Goal: Information Seeking & Learning: Learn about a topic

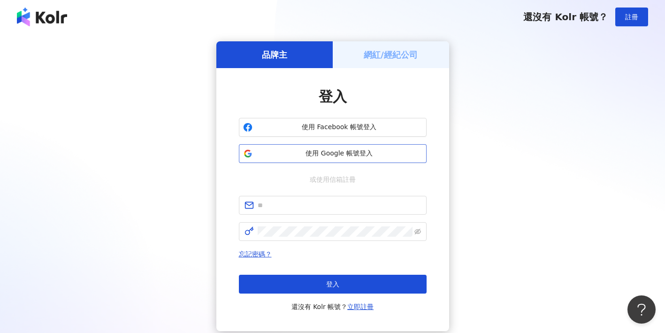
click at [310, 157] on span "使用 Google 帳號登入" at bounding box center [339, 153] width 166 height 9
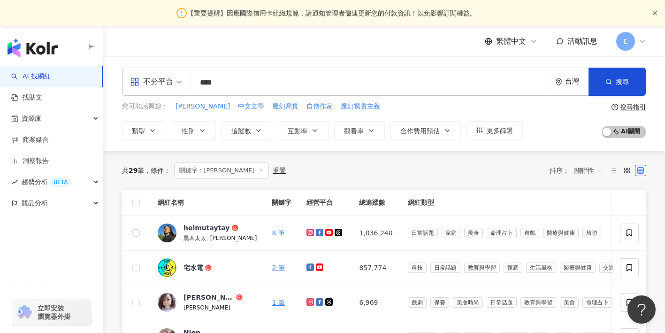
click at [652, 11] on icon "close" at bounding box center [655, 13] width 6 height 6
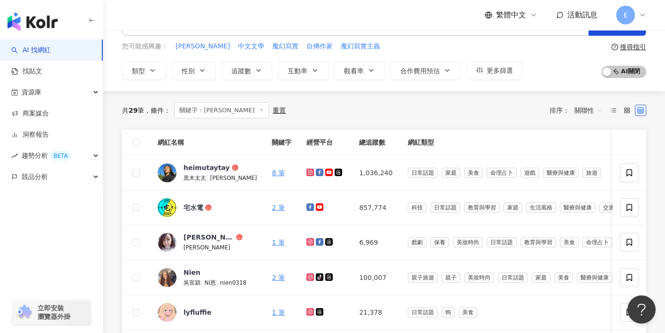
scroll to position [54, 0]
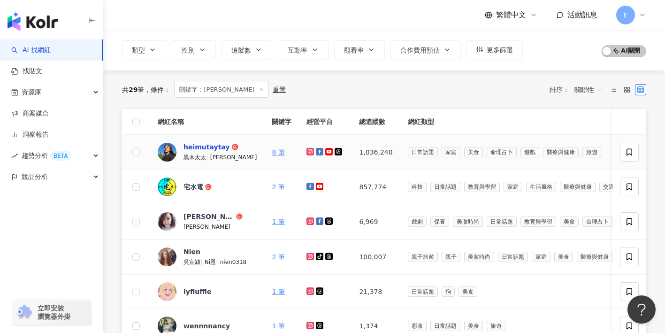
click at [211, 145] on div "heimutaytay" at bounding box center [206, 146] width 46 height 9
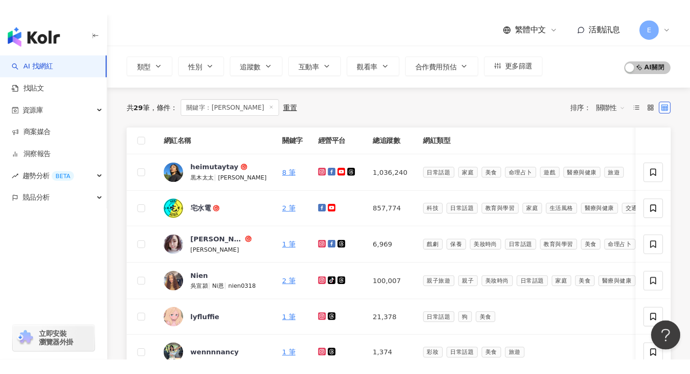
scroll to position [0, 0]
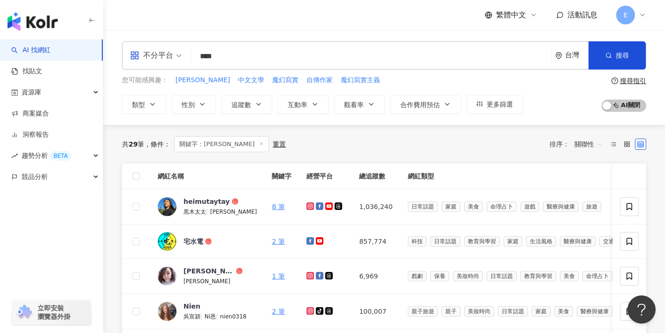
click at [258, 61] on input "****" at bounding box center [371, 56] width 352 height 18
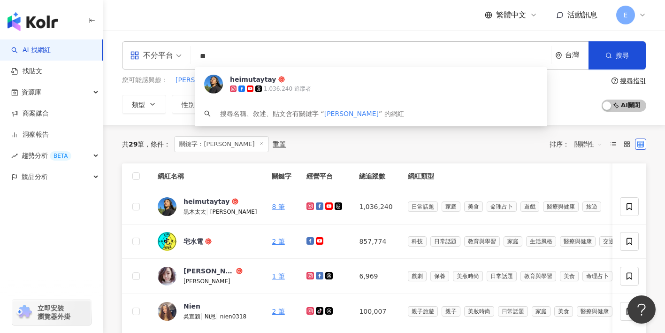
type input "*"
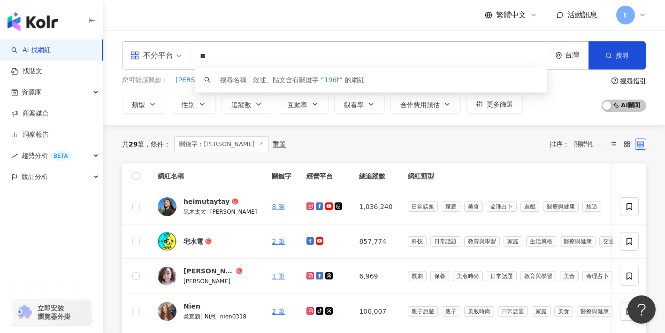
type input "*"
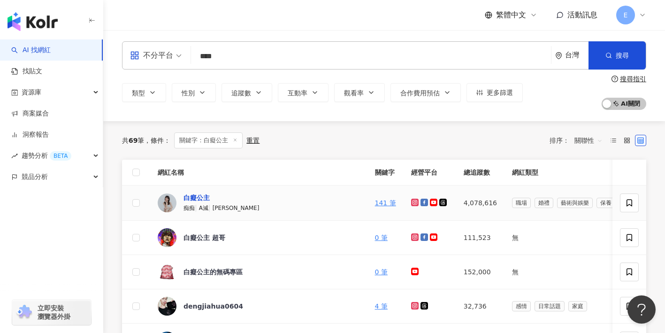
click at [202, 197] on div "白癡公主" at bounding box center [196, 197] width 26 height 9
click at [201, 197] on div "白癡公主" at bounding box center [196, 197] width 26 height 9
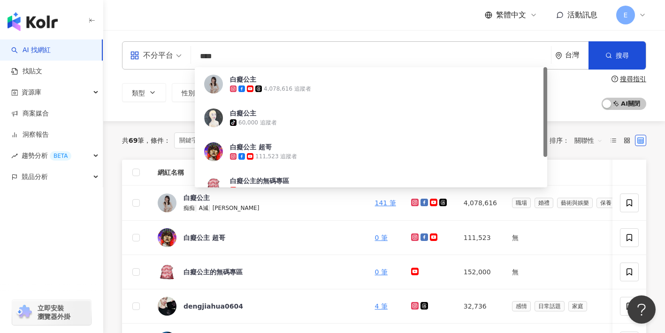
click at [285, 55] on input "****" at bounding box center [371, 56] width 352 height 18
type input "*"
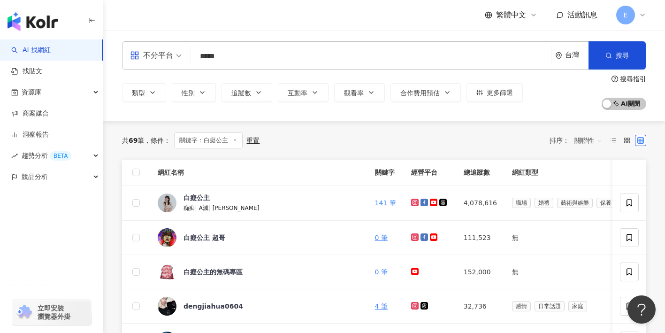
type input "*****"
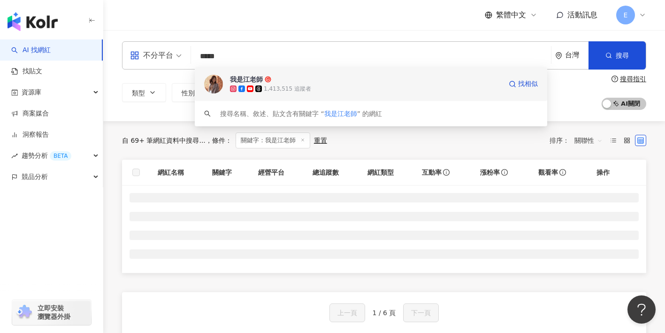
click at [249, 78] on div "我是江老師" at bounding box center [246, 79] width 33 height 9
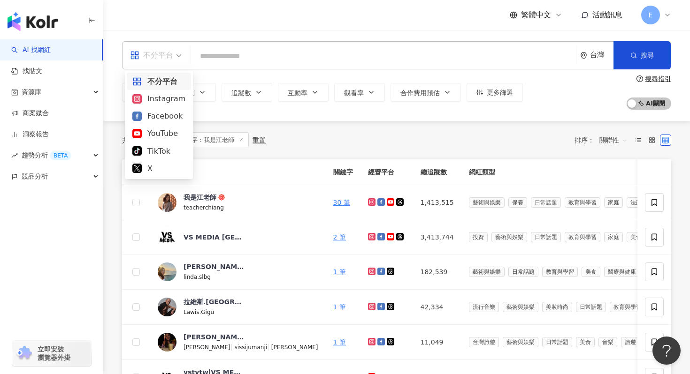
click at [162, 53] on div "不分平台" at bounding box center [151, 55] width 43 height 15
click at [163, 98] on div "Instagram" at bounding box center [158, 99] width 53 height 12
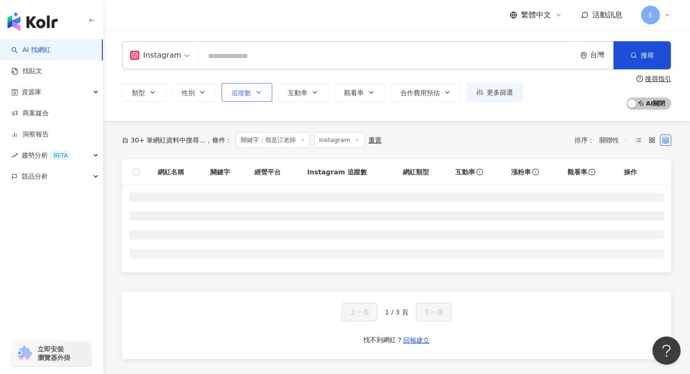
click at [240, 96] on span "追蹤數" at bounding box center [241, 93] width 20 height 8
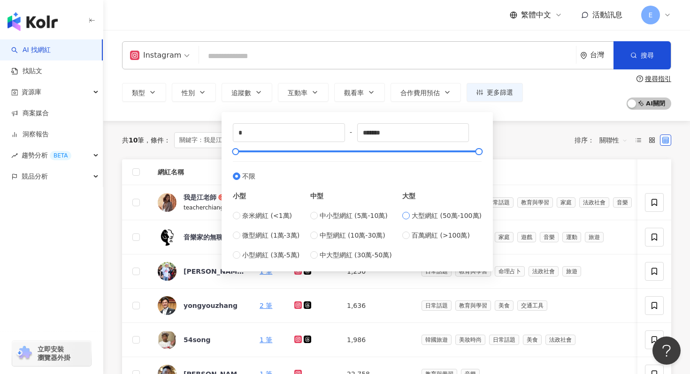
type input "******"
click at [509, 147] on div "共 10 筆 條件 ： 關鍵字：我是江老師 Instagram 重置 排序： 關聯性" at bounding box center [396, 140] width 549 height 16
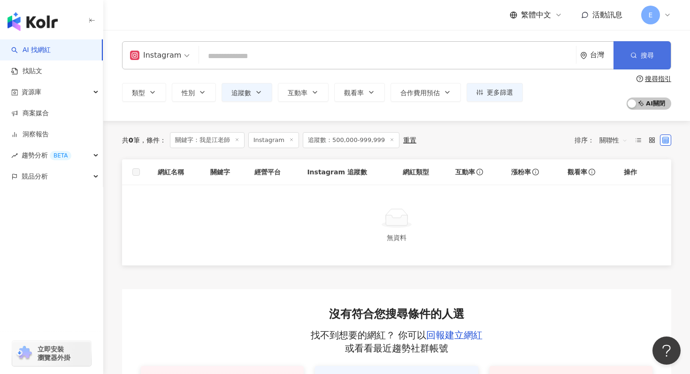
click at [635, 63] on button "搜尋" at bounding box center [641, 55] width 57 height 28
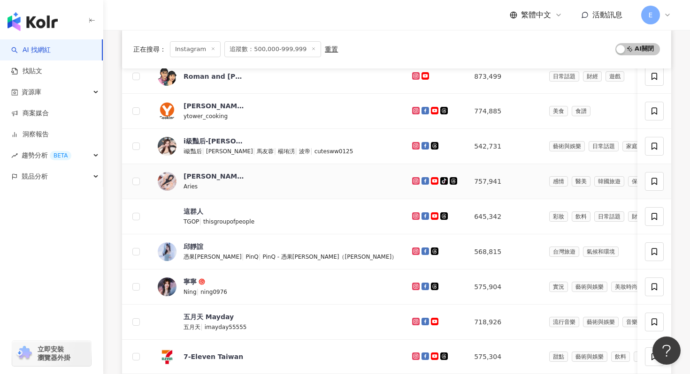
scroll to position [166, 0]
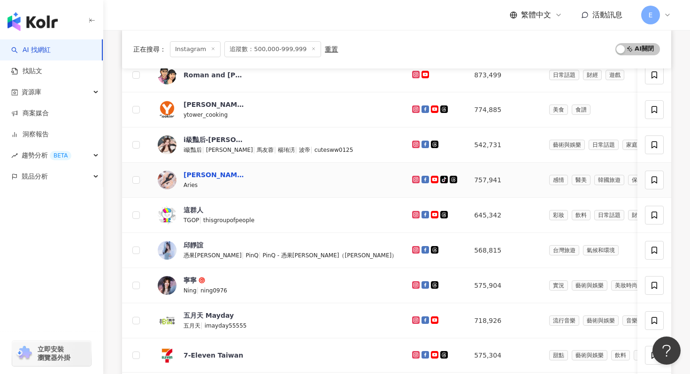
click at [202, 175] on div "艾瑞絲" at bounding box center [213, 174] width 61 height 9
click at [203, 174] on span "艾瑞絲" at bounding box center [213, 174] width 61 height 9
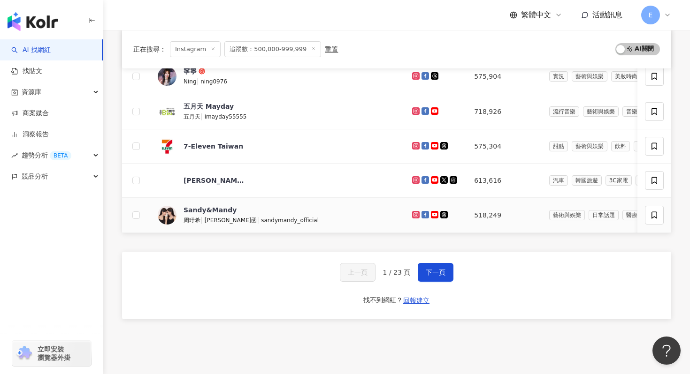
scroll to position [383, 0]
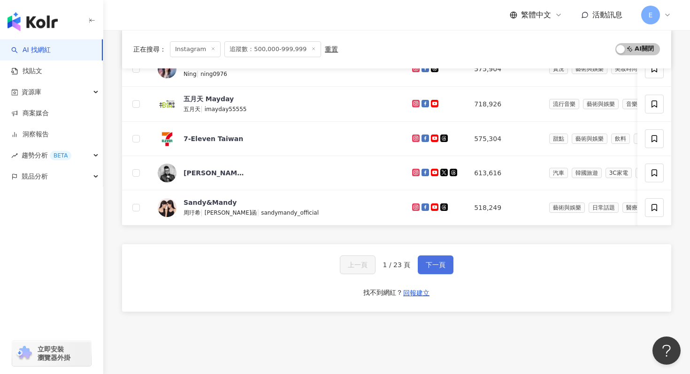
click at [425, 266] on span "下一頁" at bounding box center [435, 265] width 20 height 8
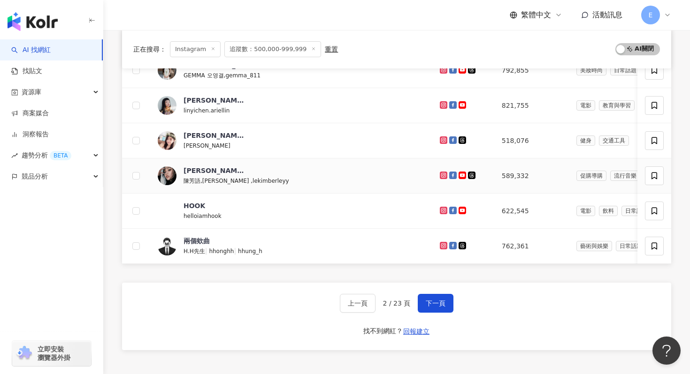
scroll to position [353, 0]
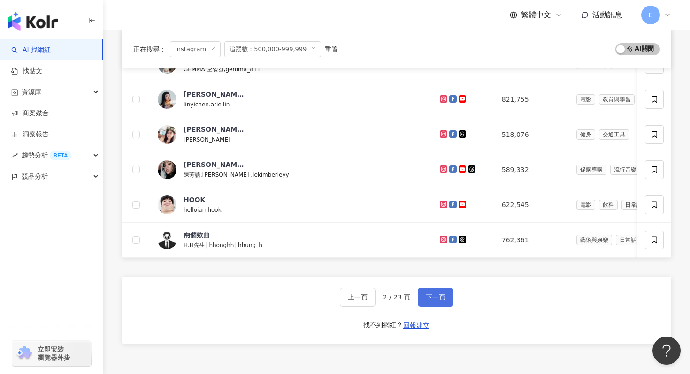
click at [422, 291] on button "下一頁" at bounding box center [435, 297] width 36 height 19
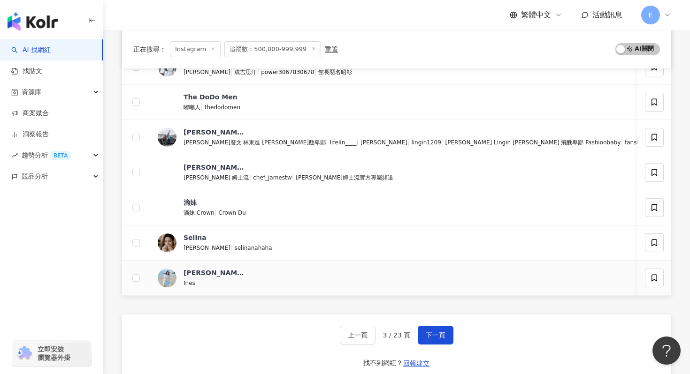
scroll to position [335, 0]
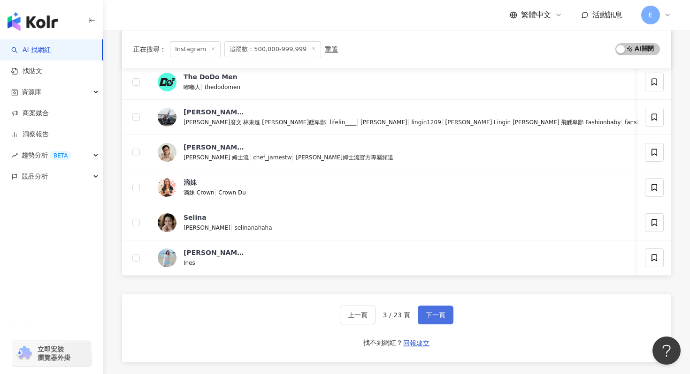
click at [429, 307] on button "下一頁" at bounding box center [435, 315] width 36 height 19
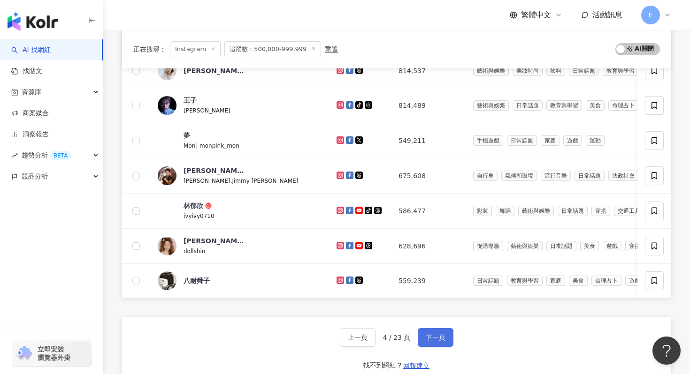
scroll to position [312, 0]
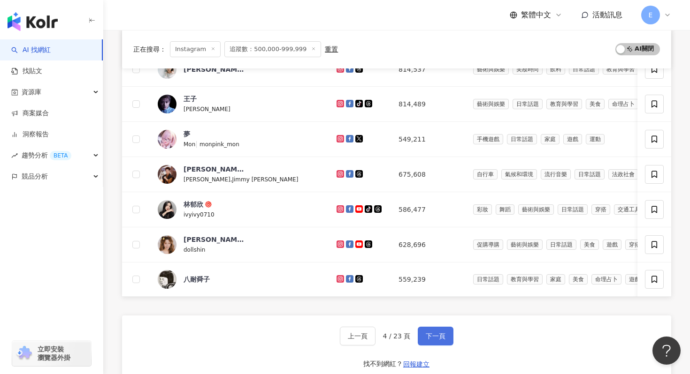
click at [423, 332] on button "下一頁" at bounding box center [435, 336] width 36 height 19
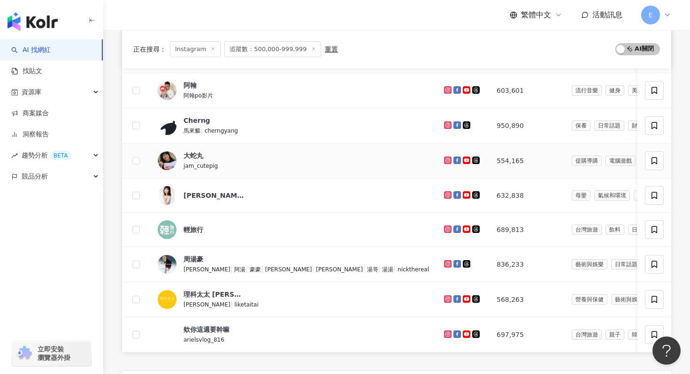
scroll to position [250, 0]
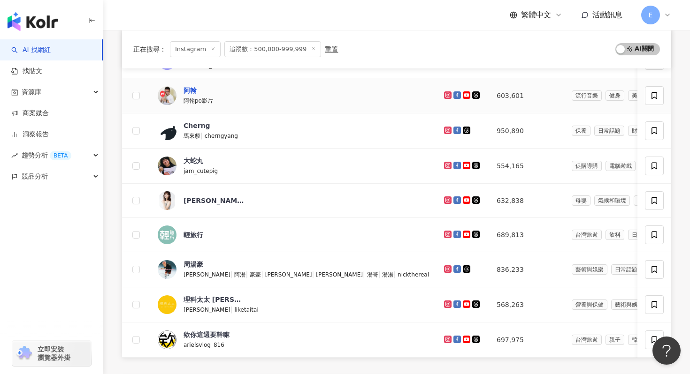
click at [195, 91] on div "阿翰" at bounding box center [189, 90] width 13 height 9
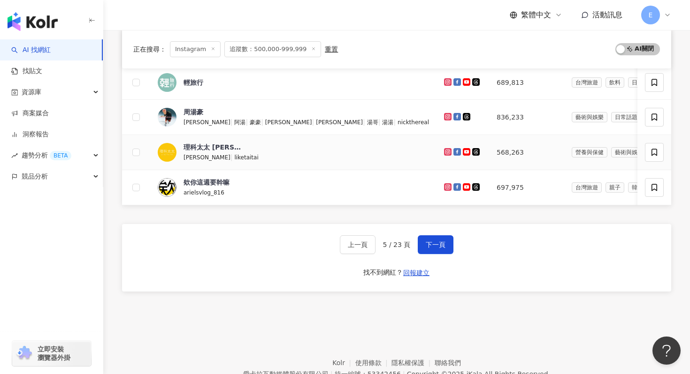
scroll to position [406, 0]
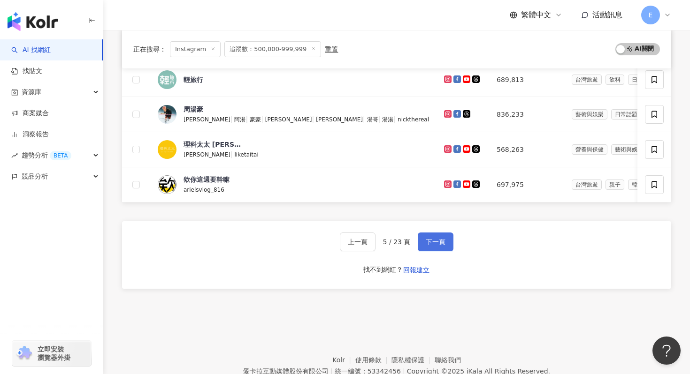
click at [421, 235] on button "下一頁" at bounding box center [435, 242] width 36 height 19
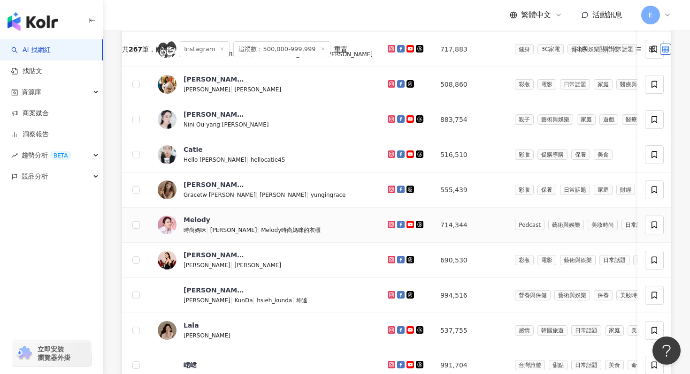
scroll to position [0, 0]
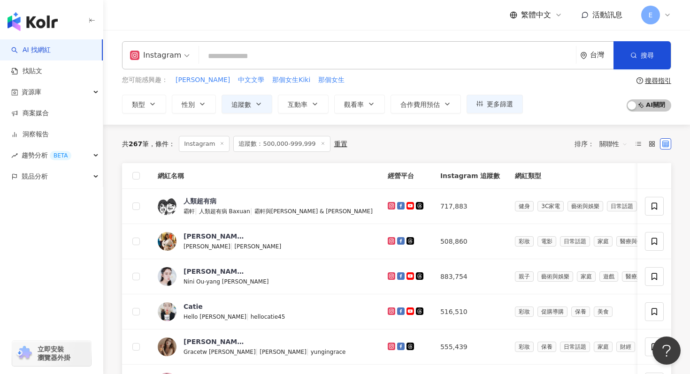
click at [222, 55] on input "search" at bounding box center [387, 56] width 369 height 18
click at [160, 112] on button "類型" at bounding box center [144, 104] width 44 height 19
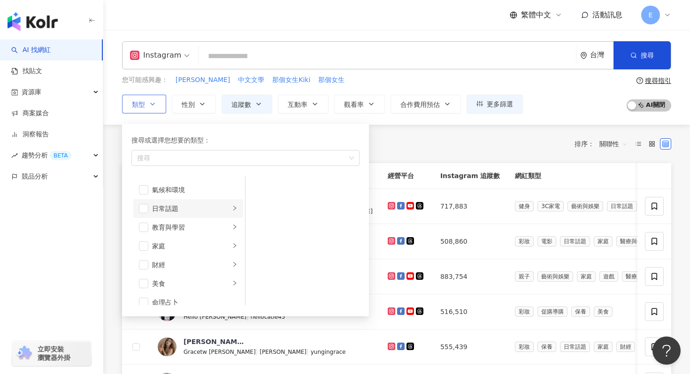
scroll to position [75, 0]
click at [144, 241] on span "button" at bounding box center [143, 244] width 9 height 9
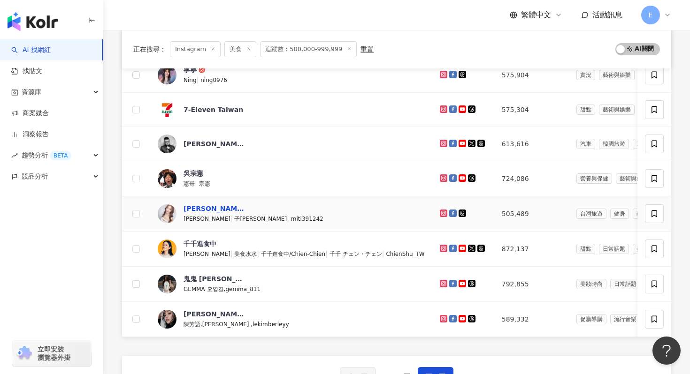
click at [209, 209] on div "Chris 子婷" at bounding box center [213, 208] width 61 height 9
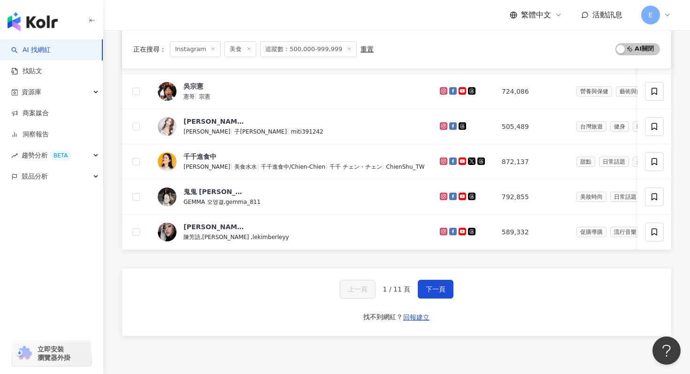
scroll to position [361, 0]
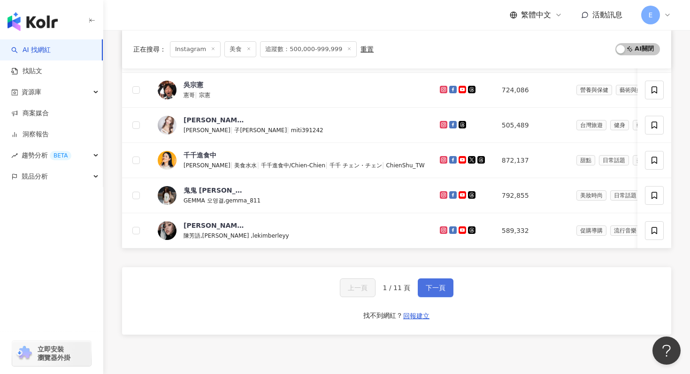
click at [424, 279] on button "下一頁" at bounding box center [435, 288] width 36 height 19
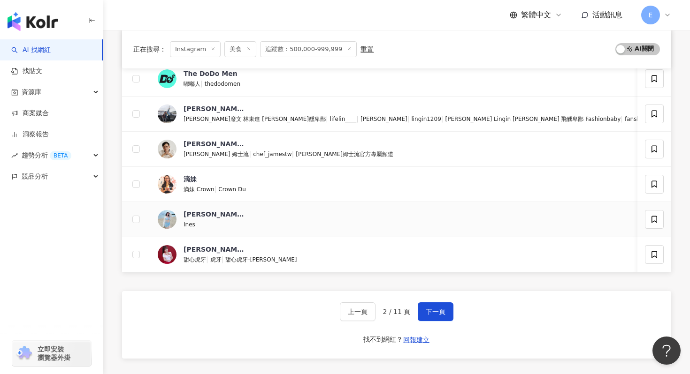
scroll to position [354, 0]
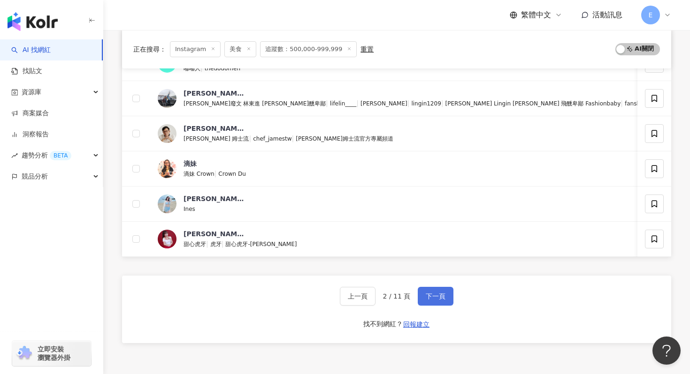
click at [424, 290] on button "下一頁" at bounding box center [435, 296] width 36 height 19
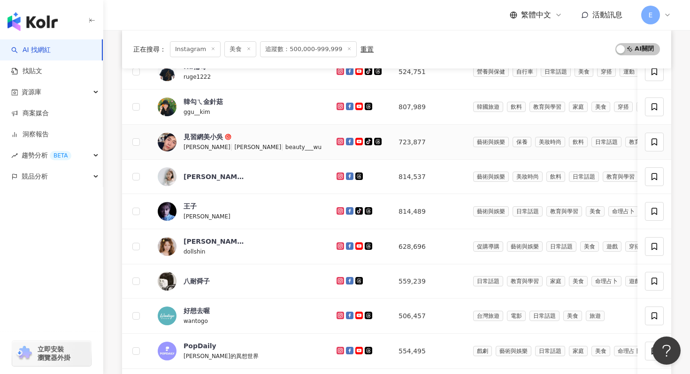
scroll to position [136, 0]
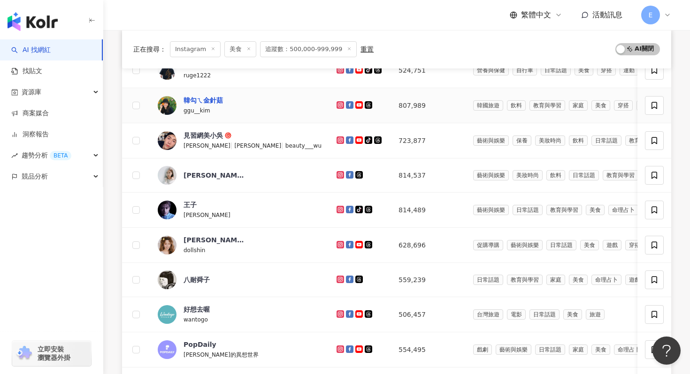
click at [213, 99] on div "韓勾ㄟ金針菇" at bounding box center [202, 100] width 39 height 9
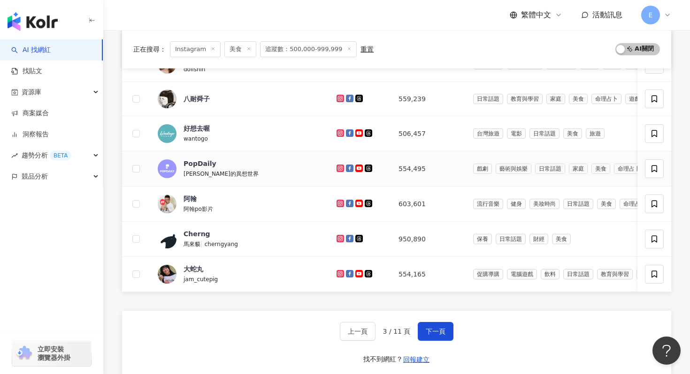
scroll to position [320, 0]
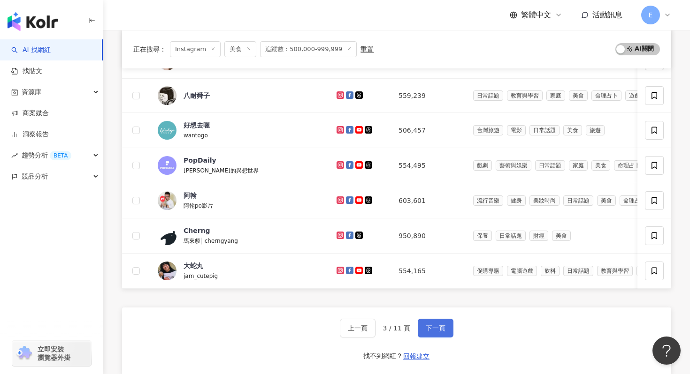
click at [433, 326] on span "下一頁" at bounding box center [435, 329] width 20 height 8
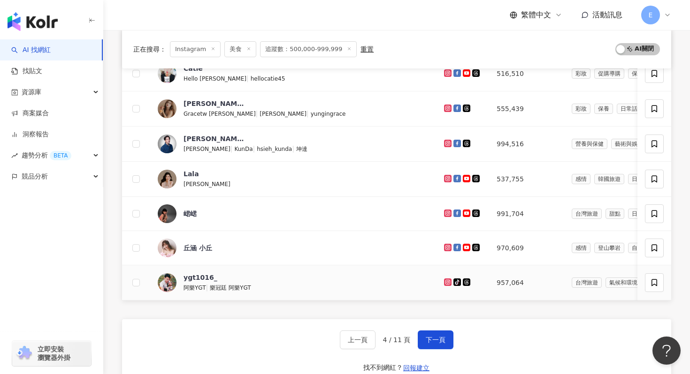
scroll to position [309, 0]
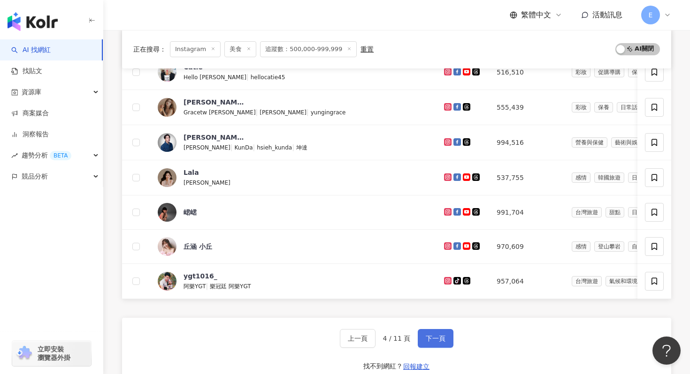
click at [430, 329] on button "下一頁" at bounding box center [435, 338] width 36 height 19
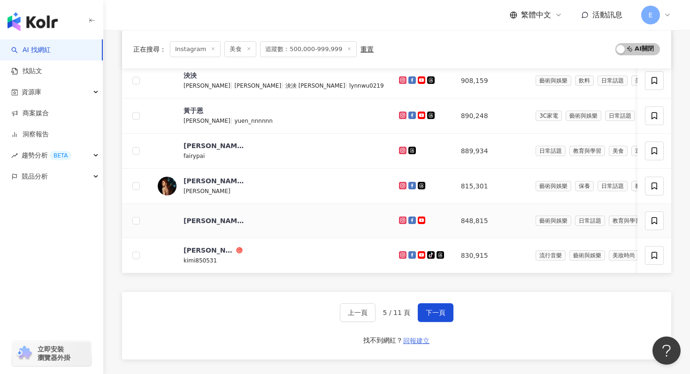
scroll to position [339, 0]
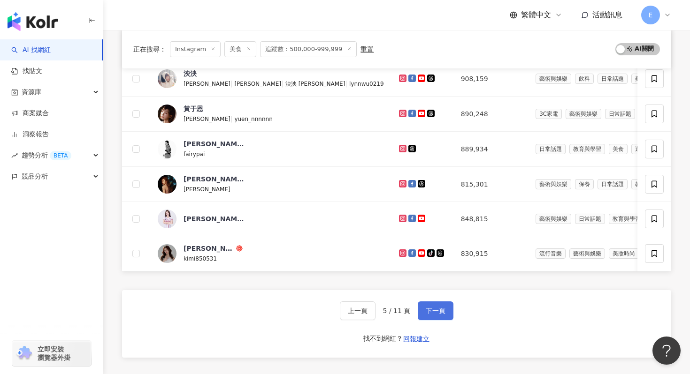
click at [431, 311] on span "下一頁" at bounding box center [435, 311] width 20 height 8
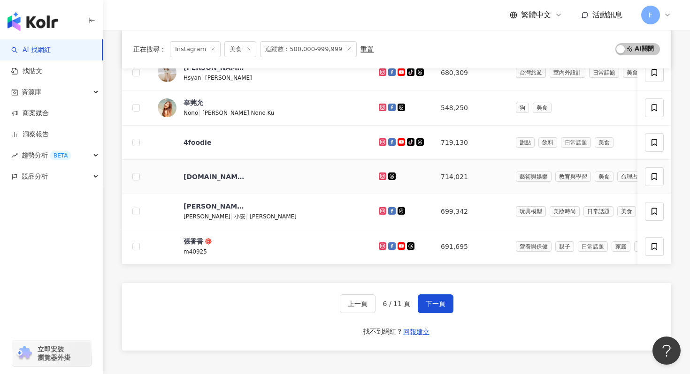
scroll to position [348, 0]
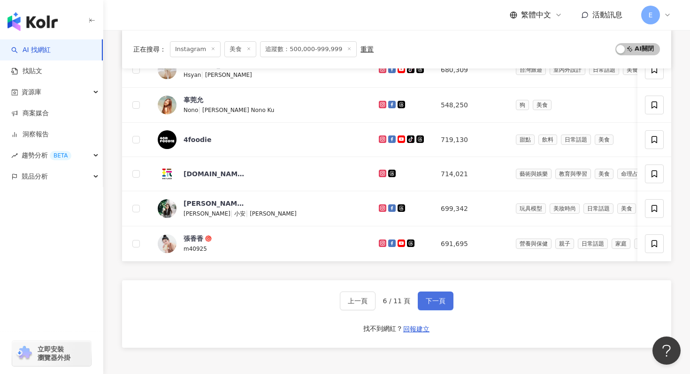
click at [437, 303] on span "下一頁" at bounding box center [435, 301] width 20 height 8
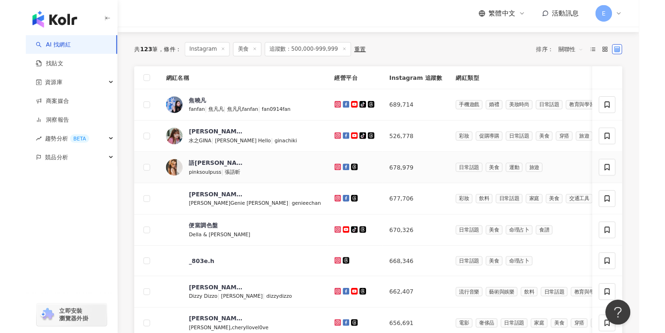
scroll to position [92, 0]
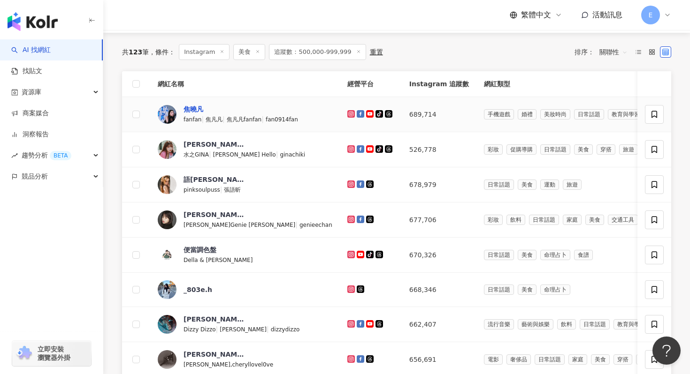
click at [200, 110] on div "焦曉凡" at bounding box center [193, 109] width 20 height 9
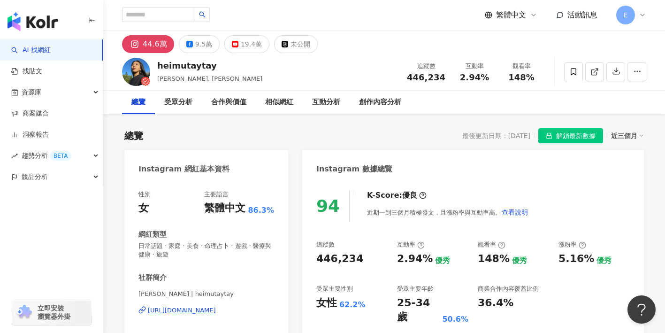
click at [216, 311] on div "https://www.instagram.com/heimutaytay/" at bounding box center [182, 310] width 68 height 8
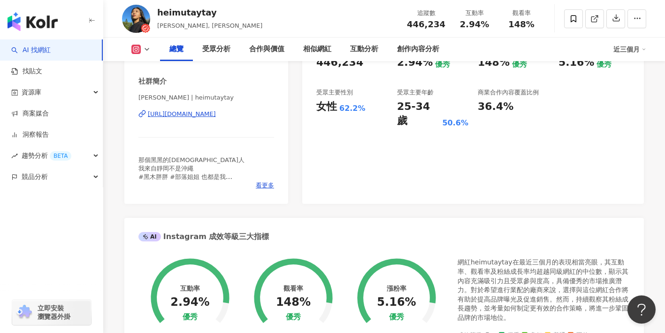
scroll to position [199, 0]
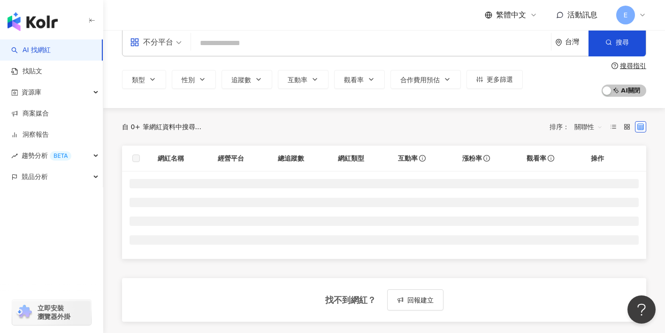
scroll to position [6, 0]
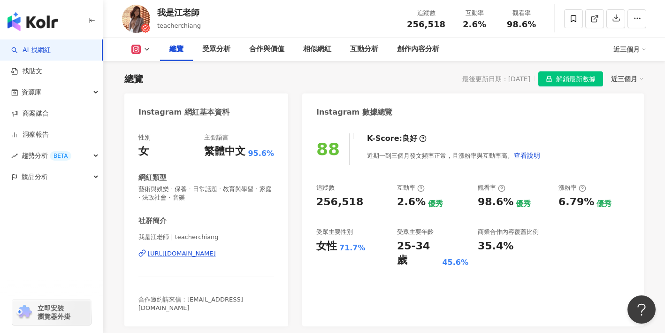
scroll to position [82, 0]
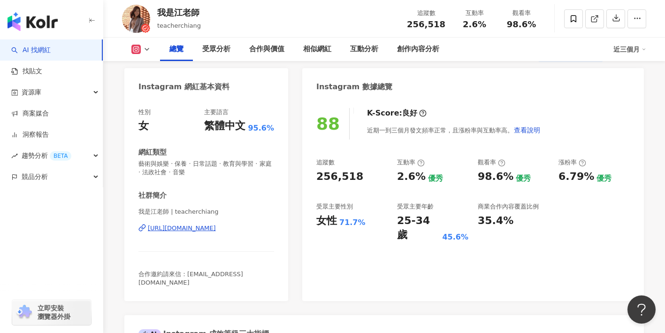
click at [216, 228] on div "https://www.instagram.com/teacherchiang/" at bounding box center [182, 228] width 68 height 8
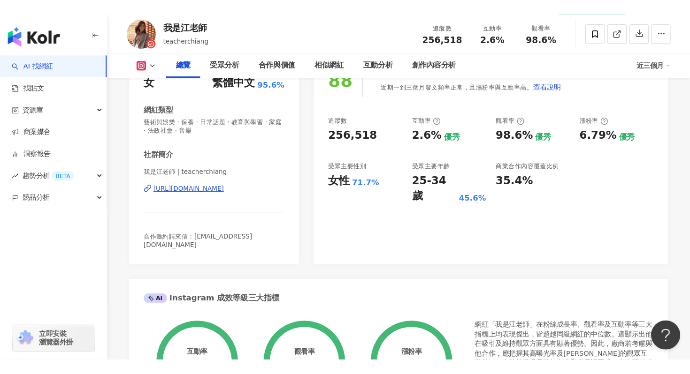
scroll to position [144, 0]
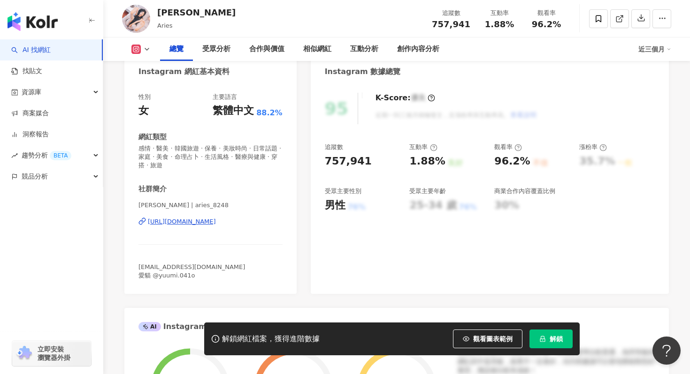
scroll to position [93, 0]
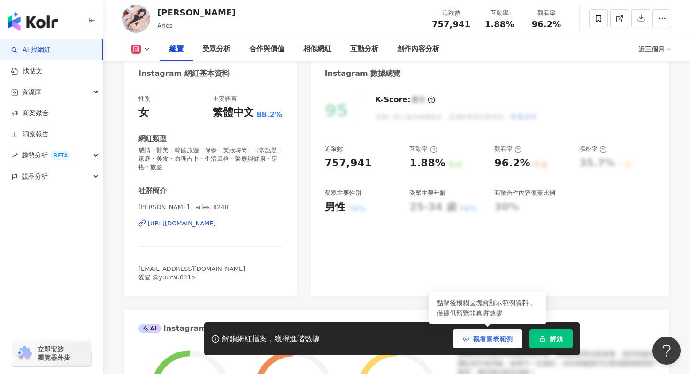
click at [468, 335] on span "button" at bounding box center [466, 339] width 7 height 8
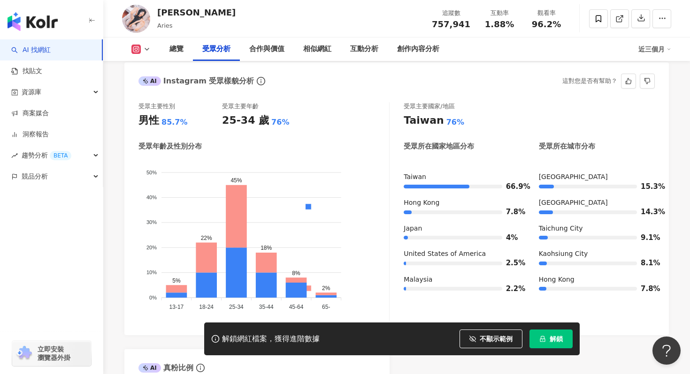
scroll to position [851, 0]
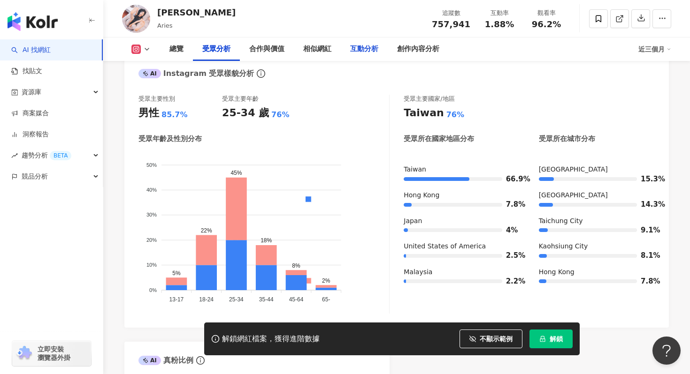
click at [364, 51] on div "互動分析" at bounding box center [364, 49] width 28 height 11
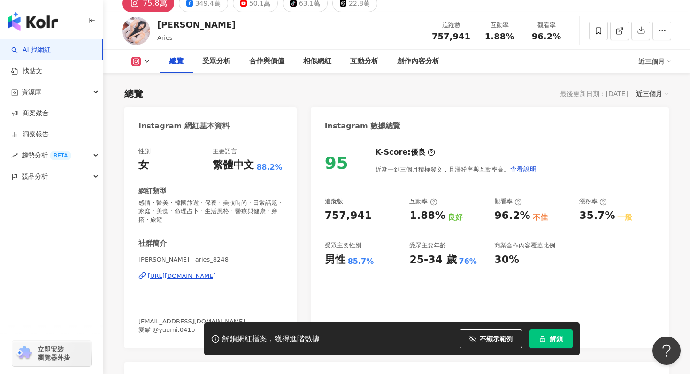
scroll to position [66, 0]
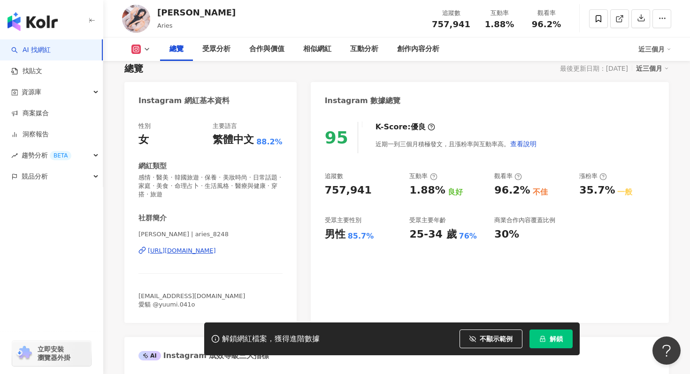
click at [216, 252] on div "https://www.instagram.com/aries_8248/" at bounding box center [182, 251] width 68 height 8
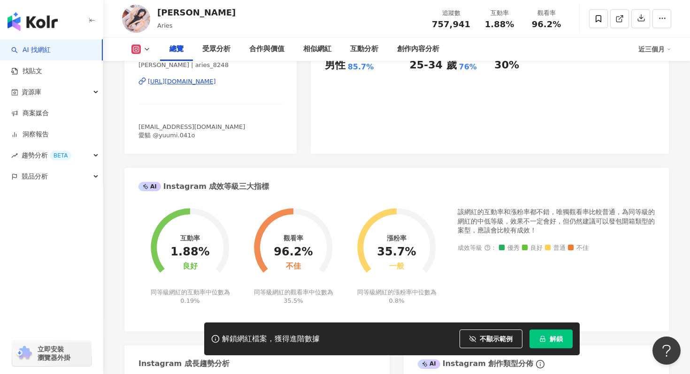
scroll to position [237, 0]
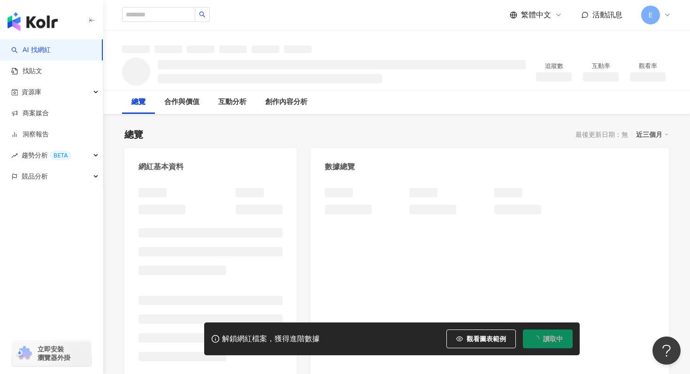
scroll to position [9, 0]
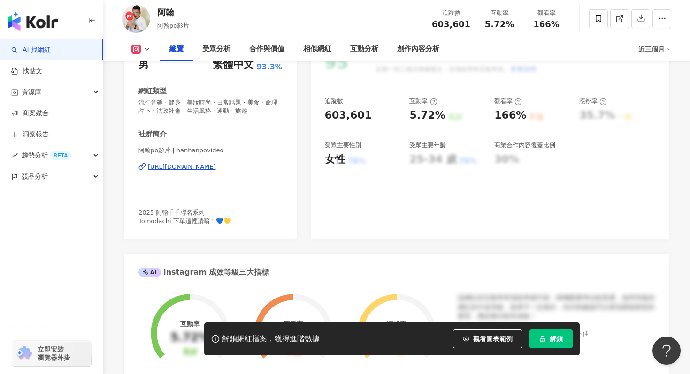
scroll to position [166, 0]
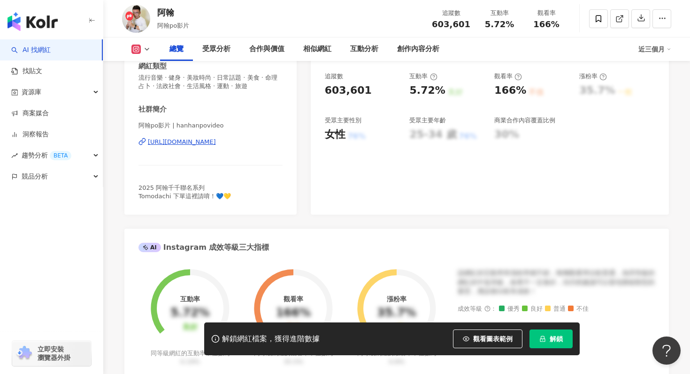
click at [216, 144] on div "[URL][DOMAIN_NAME]" at bounding box center [182, 142] width 68 height 8
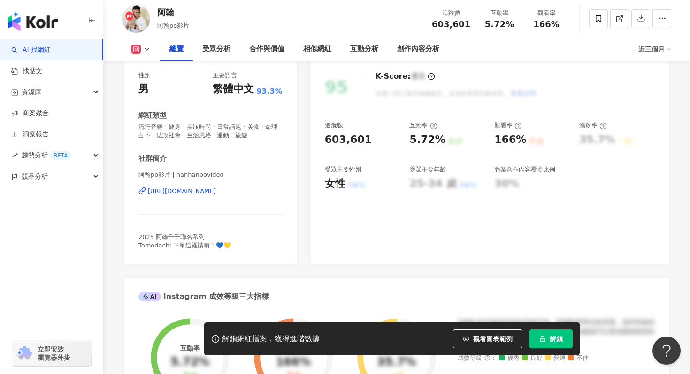
scroll to position [0, 0]
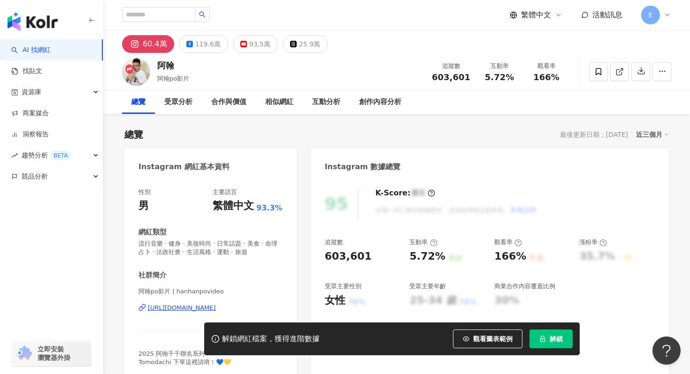
scroll to position [11, 0]
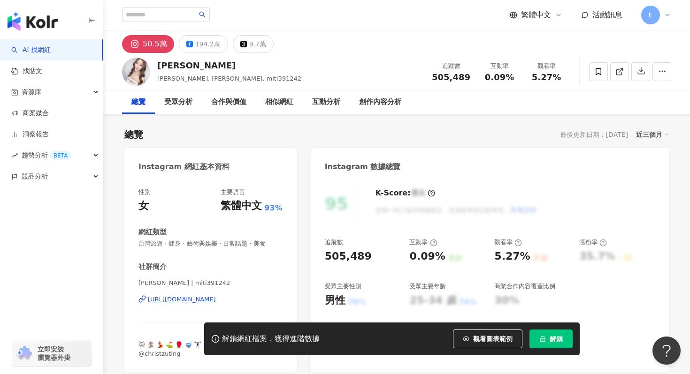
click at [216, 298] on div "https://www.instagram.com/miti391242/" at bounding box center [182, 300] width 68 height 8
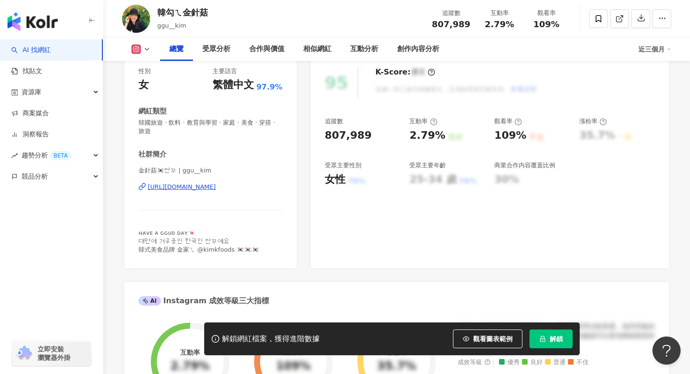
scroll to position [128, 0]
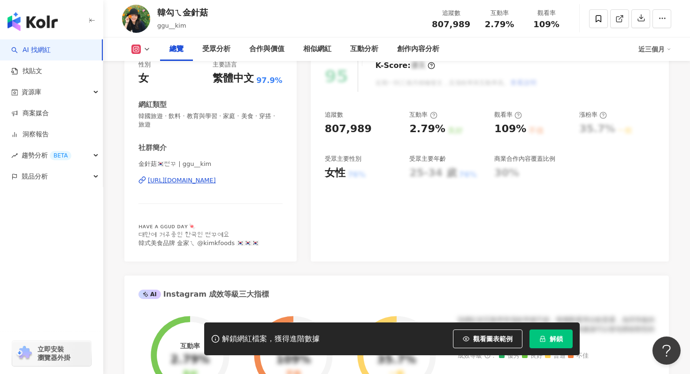
click at [216, 179] on div "[URL][DOMAIN_NAME]" at bounding box center [182, 180] width 68 height 8
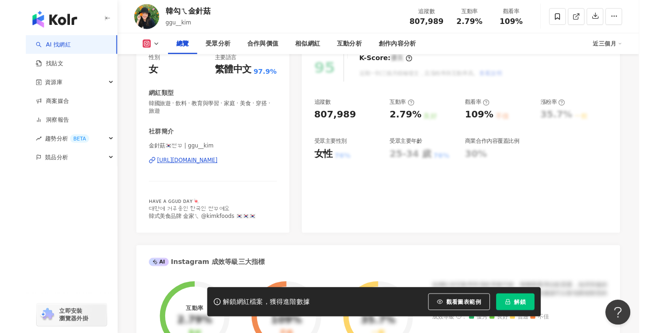
scroll to position [0, 0]
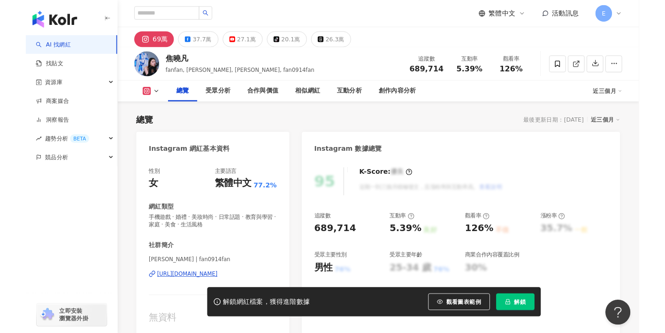
scroll to position [63, 0]
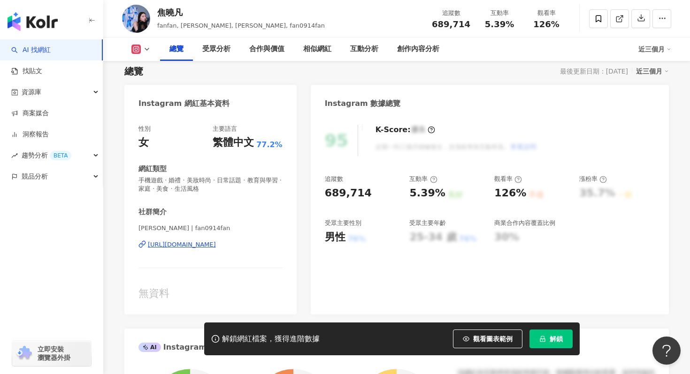
click at [226, 250] on div "焦凡凡🤎 | fan0914fan https://www.instagram.com/fan0914fan/" at bounding box center [210, 251] width 144 height 55
click at [216, 247] on div "[URL][DOMAIN_NAME]" at bounding box center [182, 245] width 68 height 8
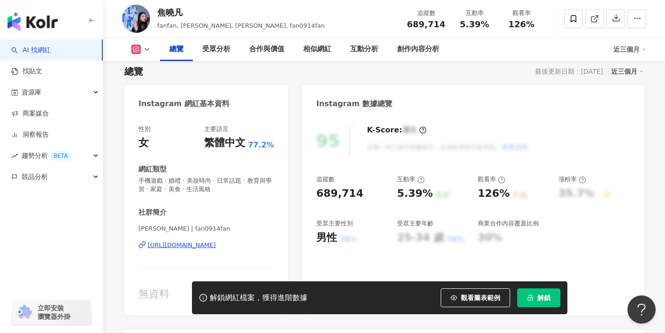
click at [146, 49] on icon at bounding box center [147, 50] width 8 height 8
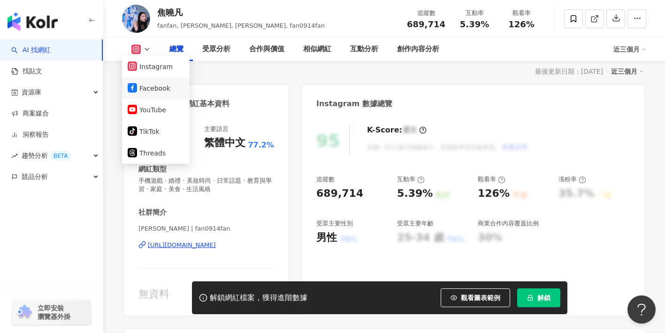
click at [144, 90] on button "Facebook" at bounding box center [156, 88] width 56 height 13
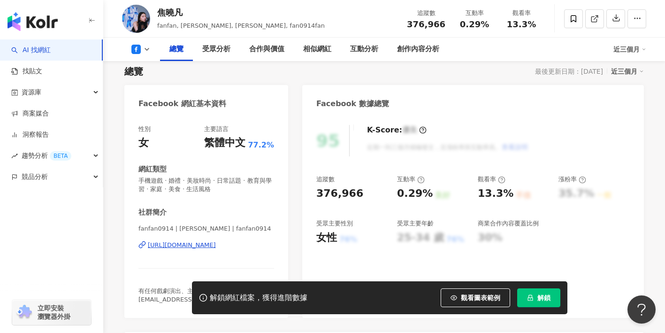
click at [216, 245] on div "https://www.facebook.com/299925180183800" at bounding box center [182, 245] width 68 height 8
click at [145, 50] on icon at bounding box center [147, 50] width 8 height 8
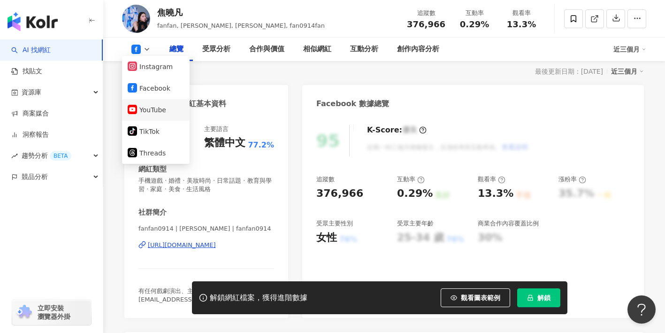
click at [158, 112] on button "YouTube" at bounding box center [156, 109] width 56 height 13
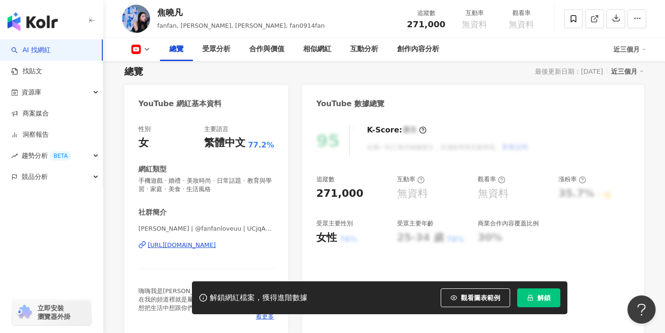
click at [182, 248] on div "https://www.youtube.com/channel/UCjqAuT-giO8fjQqnNl1dDUw" at bounding box center [182, 245] width 68 height 8
click at [149, 50] on icon at bounding box center [147, 50] width 8 height 8
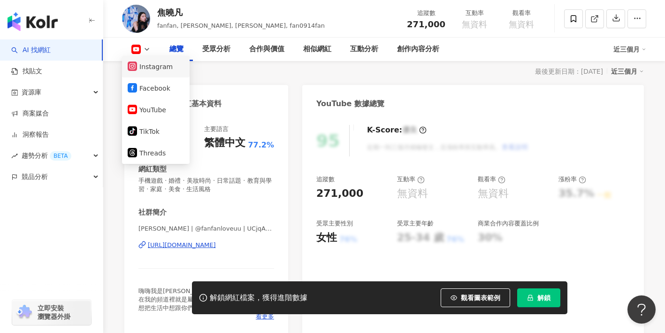
click at [156, 71] on button "Instagram" at bounding box center [156, 66] width 56 height 13
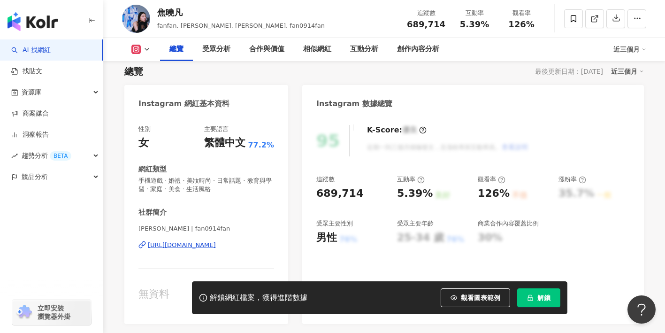
click at [216, 243] on div "https://www.instagram.com/fan0914fan/" at bounding box center [182, 245] width 68 height 8
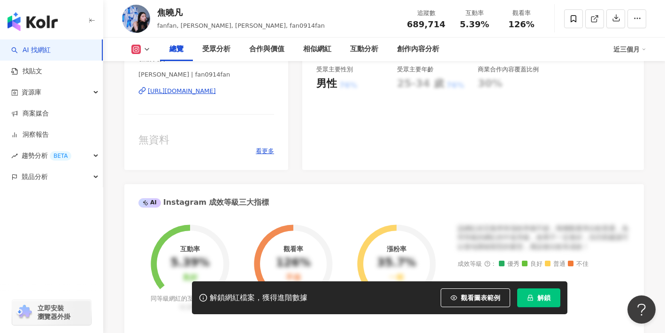
scroll to position [136, 0]
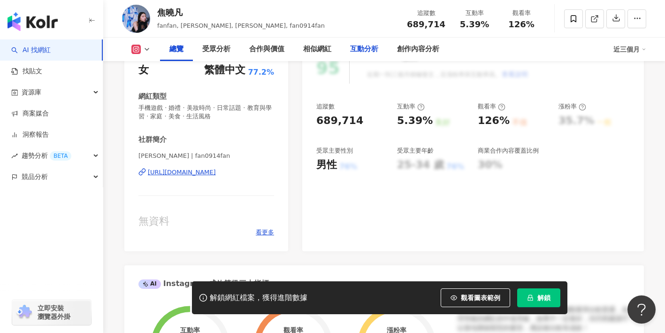
click at [357, 45] on div "互動分析" at bounding box center [364, 49] width 28 height 11
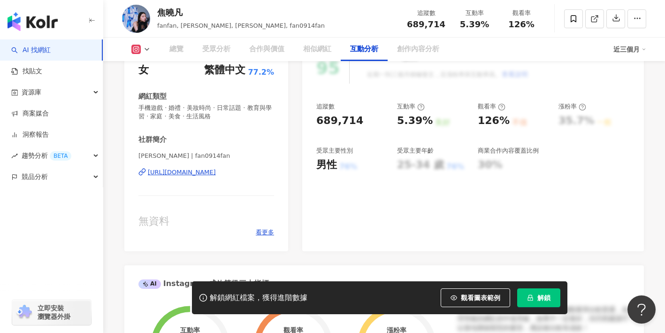
scroll to position [1844, 0]
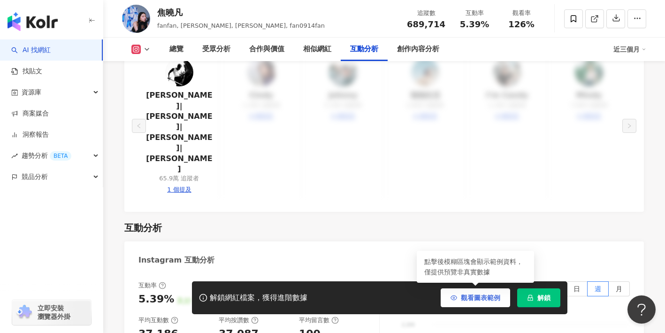
click at [467, 298] on span "觀看圖表範例" at bounding box center [480, 298] width 39 height 8
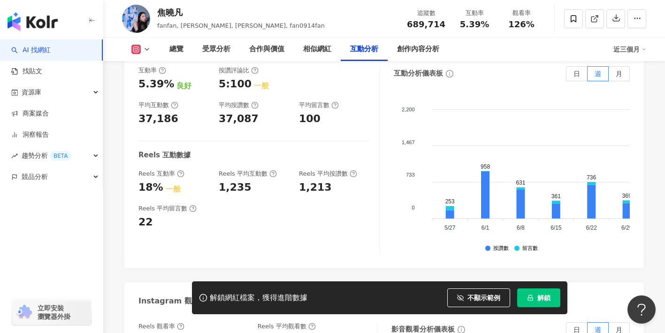
scroll to position [2060, 0]
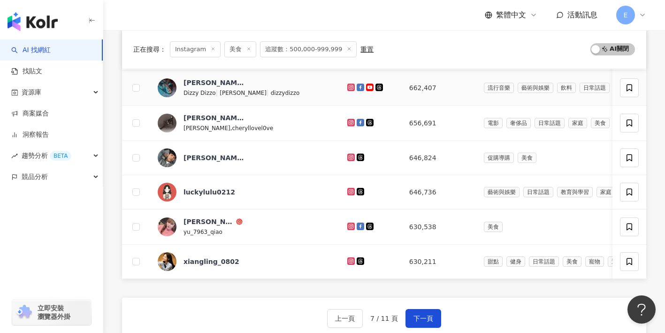
scroll to position [331, 0]
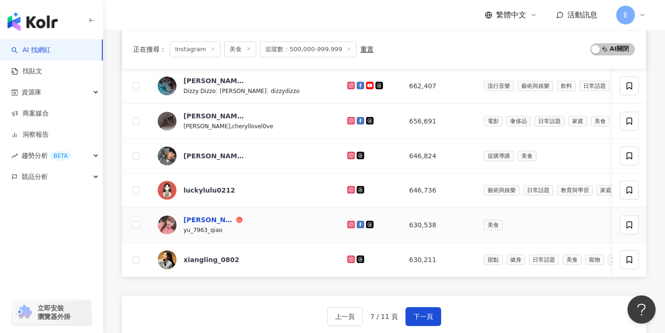
click at [210, 221] on div "[PERSON_NAME]" at bounding box center [208, 219] width 51 height 9
click at [412, 307] on button "下一頁" at bounding box center [423, 316] width 36 height 19
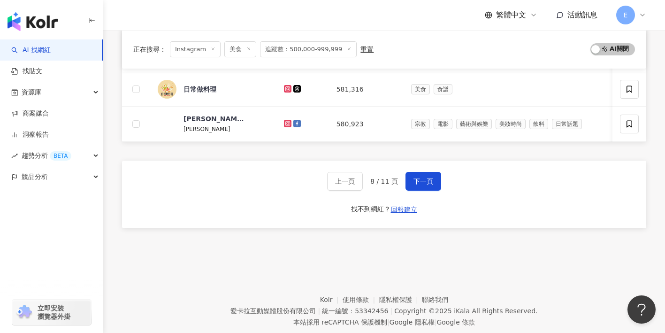
scroll to position [486, 0]
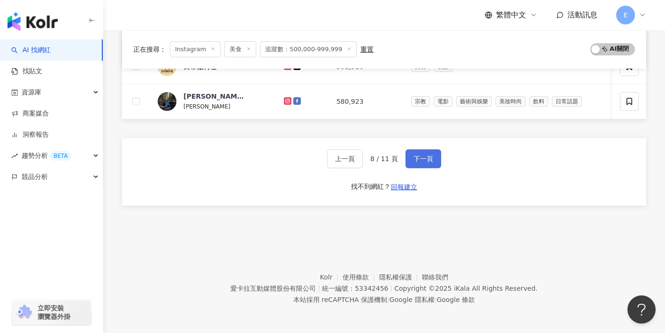
click at [424, 157] on span "下一頁" at bounding box center [423, 159] width 20 height 8
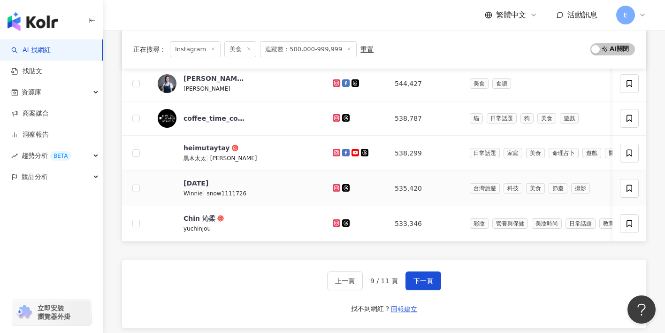
scroll to position [374, 0]
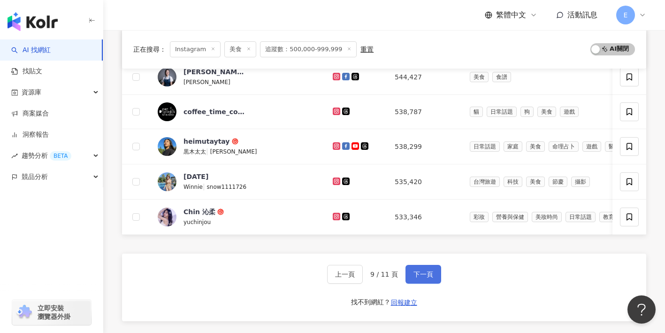
click at [416, 273] on span "下一頁" at bounding box center [423, 274] width 20 height 8
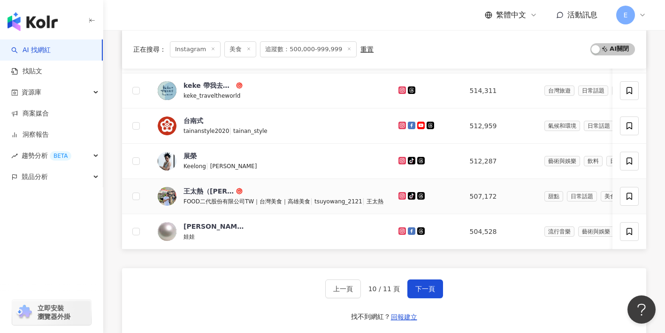
scroll to position [370, 0]
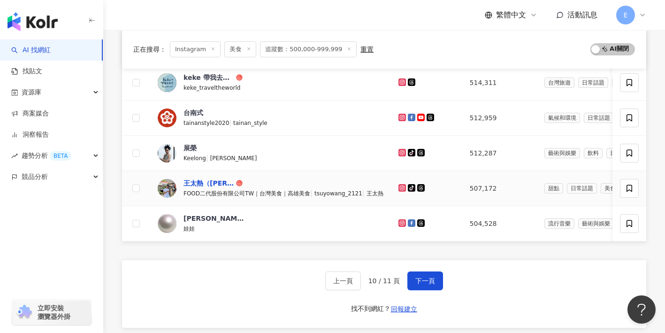
click at [192, 183] on div "王太熱（Taylor）" at bounding box center [208, 182] width 51 height 9
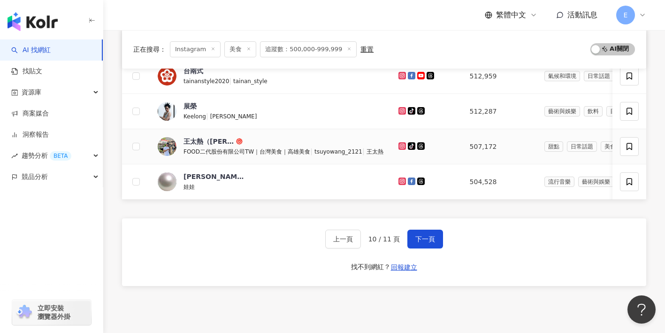
scroll to position [427, 0]
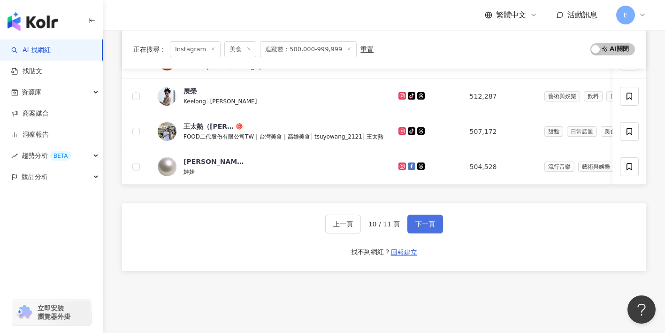
click at [415, 220] on span "下一頁" at bounding box center [425, 224] width 20 height 8
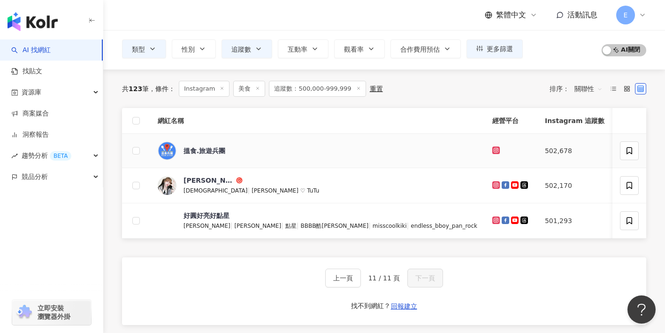
scroll to position [48, 0]
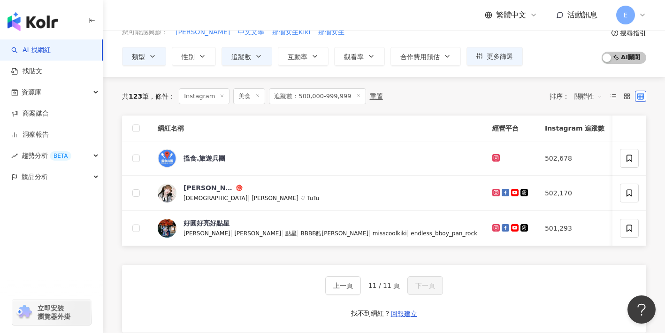
click at [293, 268] on div "上一頁 11 / 11 頁 下一頁 找不到網紅？ 回報建立" at bounding box center [384, 299] width 524 height 68
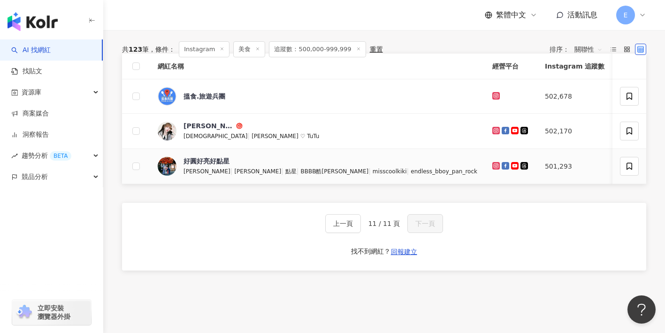
scroll to position [0, 0]
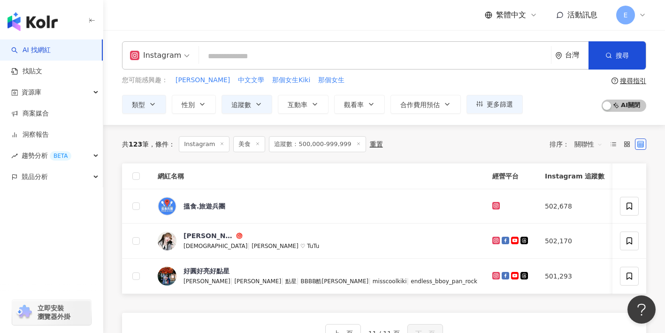
click at [229, 54] on input "search" at bounding box center [375, 56] width 344 height 18
click at [258, 106] on icon "button" at bounding box center [259, 104] width 8 height 8
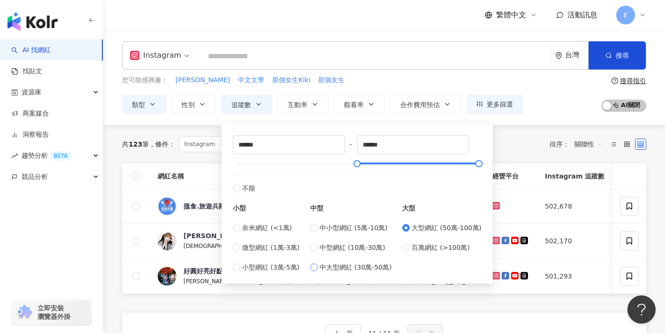
click at [322, 266] on span "中大型網紅 (30萬-50萬)" at bounding box center [355, 267] width 72 height 10
type input "******"
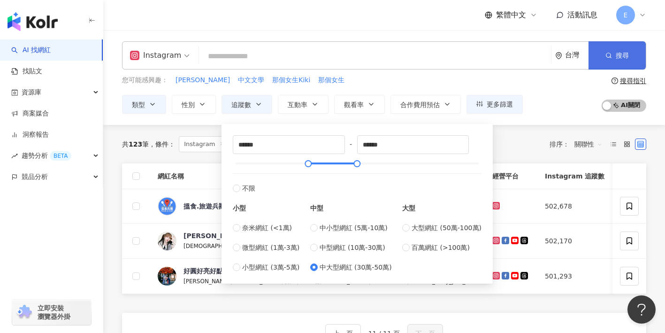
click at [618, 59] on span "搜尋" at bounding box center [621, 56] width 13 height 8
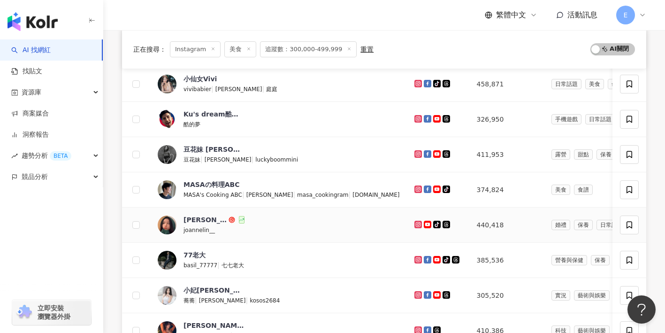
scroll to position [263, 0]
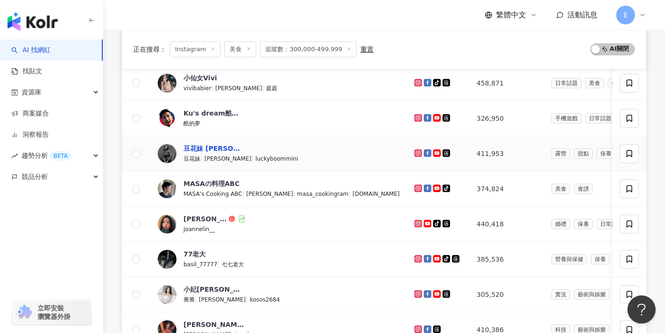
click at [195, 144] on div "豆花妹 [PERSON_NAME]" at bounding box center [213, 148] width 61 height 9
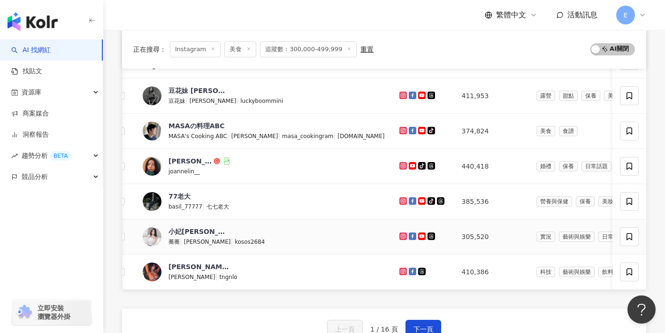
scroll to position [344, 0]
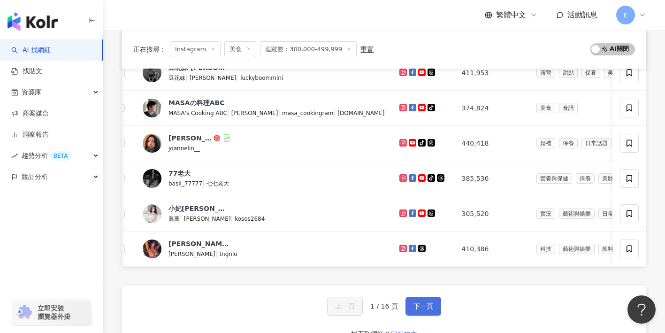
click at [420, 300] on button "下一頁" at bounding box center [423, 305] width 36 height 19
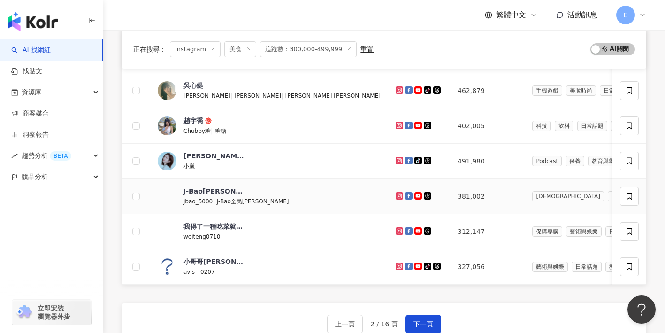
scroll to position [329, 0]
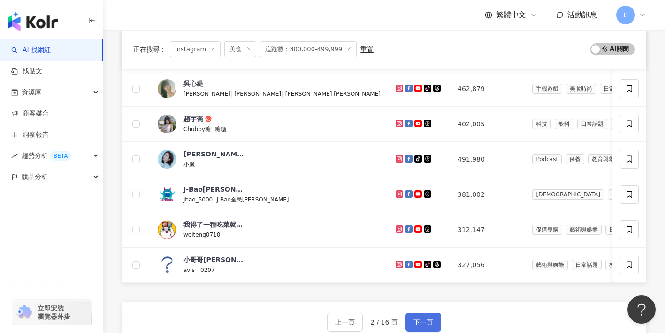
click at [418, 319] on span "下一頁" at bounding box center [423, 322] width 20 height 8
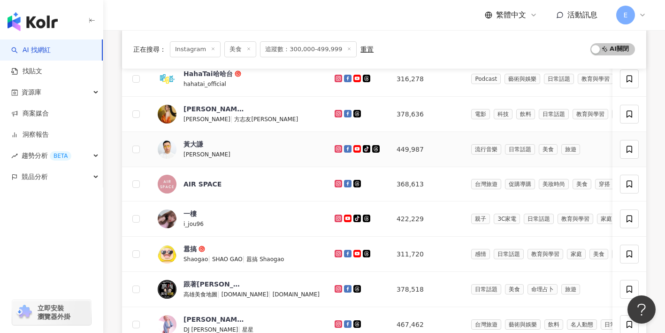
scroll to position [202, 0]
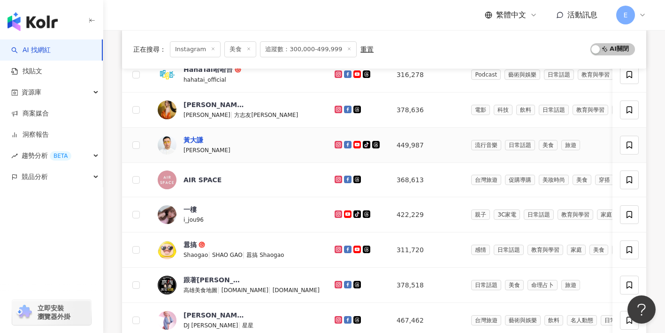
click at [196, 137] on div "黃大謙" at bounding box center [193, 139] width 20 height 9
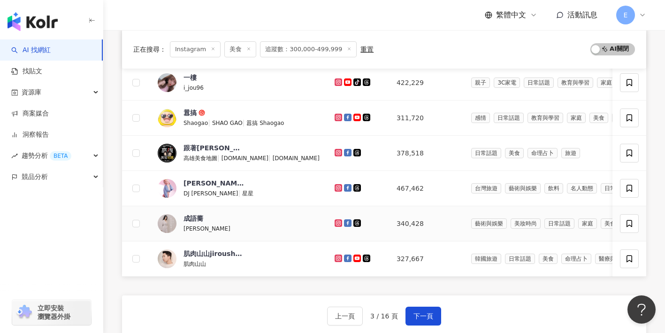
scroll to position [347, 0]
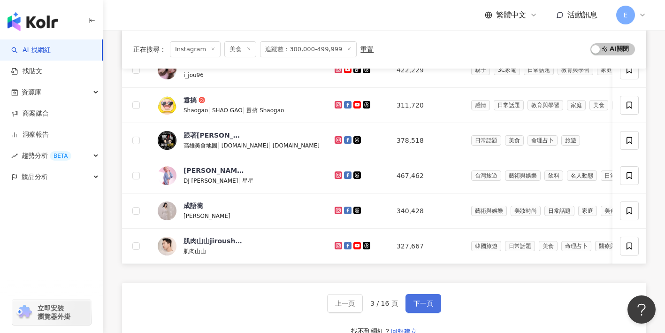
click at [424, 296] on button "下一頁" at bounding box center [423, 303] width 36 height 19
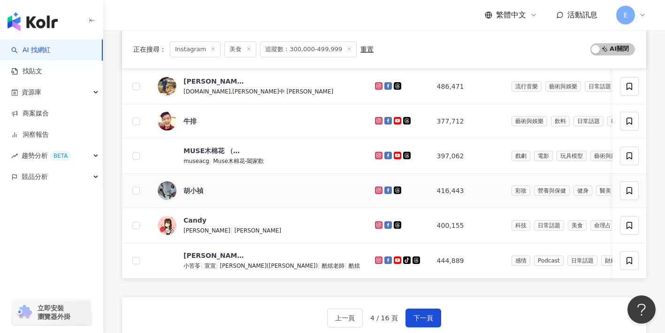
scroll to position [332, 0]
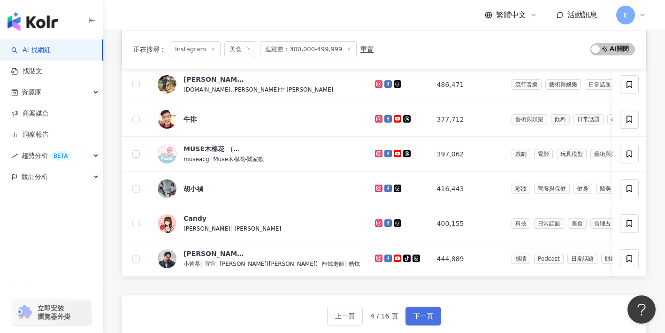
click at [411, 314] on button "下一頁" at bounding box center [423, 315] width 36 height 19
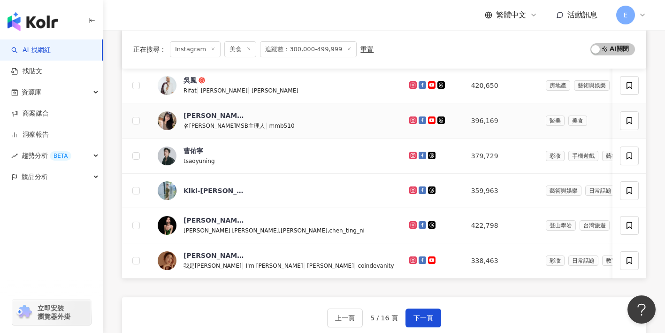
scroll to position [338, 0]
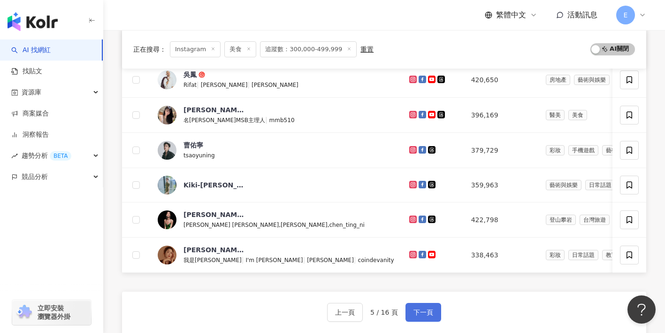
click at [418, 305] on button "下一頁" at bounding box center [423, 312] width 36 height 19
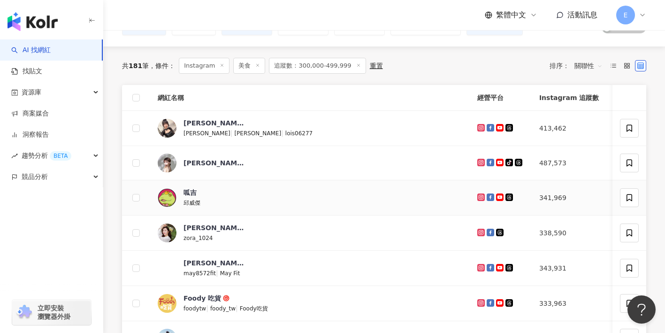
scroll to position [81, 0]
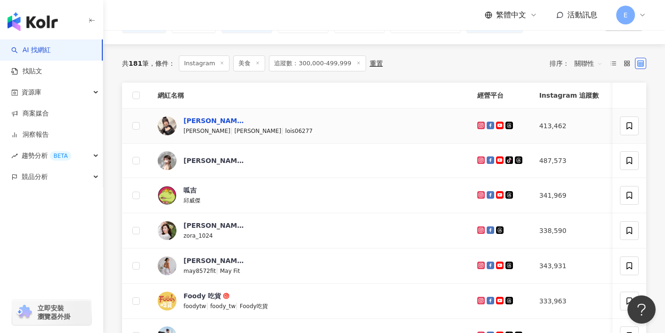
click at [202, 117] on div "陸子玄Lois" at bounding box center [213, 120] width 61 height 9
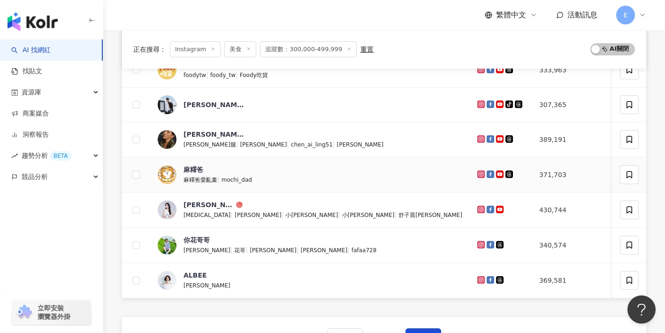
scroll to position [338, 0]
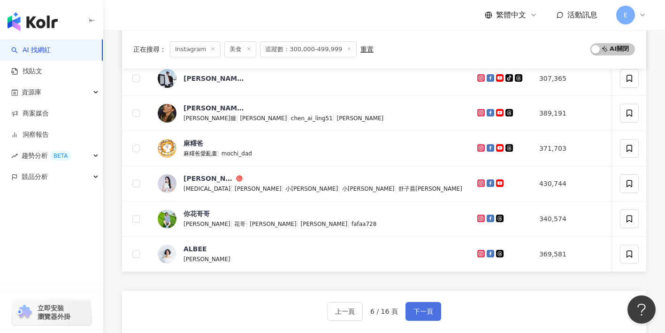
click at [410, 306] on button "下一頁" at bounding box center [423, 311] width 36 height 19
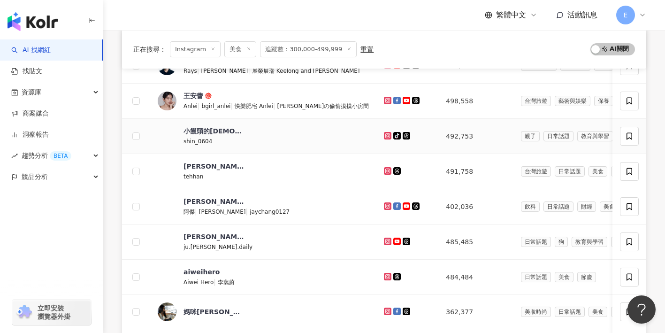
scroll to position [140, 0]
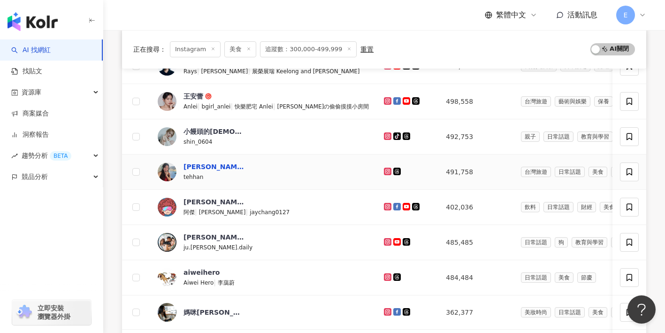
click at [205, 164] on div "Stephanie" at bounding box center [213, 166] width 61 height 9
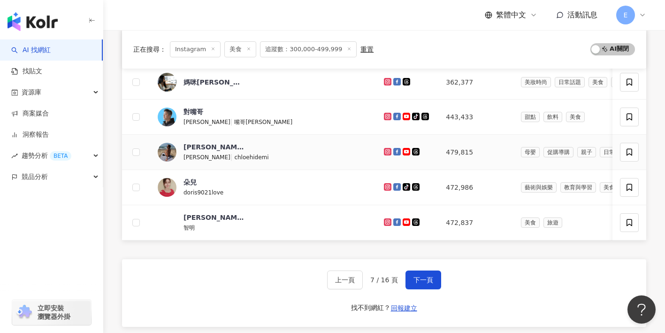
scroll to position [366, 0]
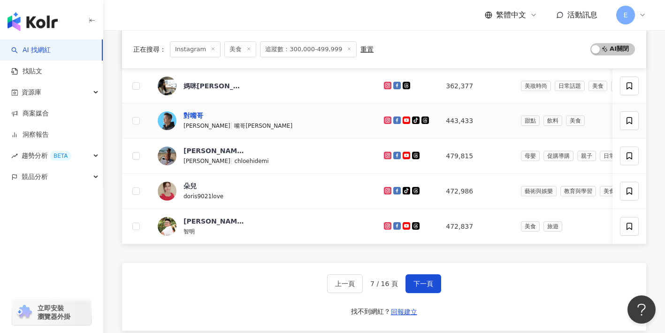
click at [197, 112] on div "對嘴哥" at bounding box center [193, 115] width 20 height 9
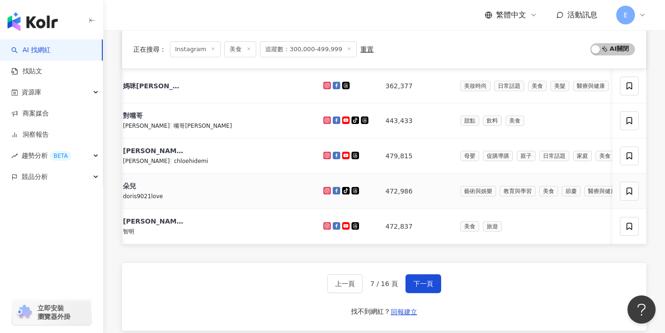
scroll to position [0, 0]
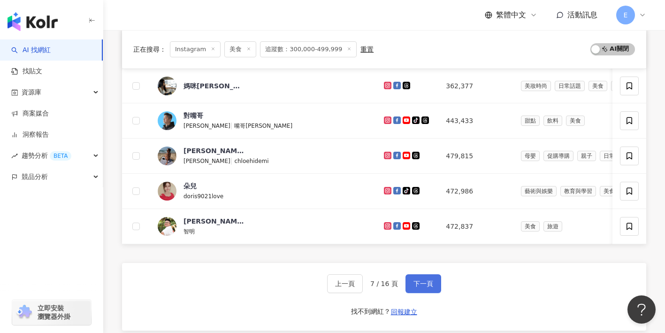
click at [412, 288] on button "下一頁" at bounding box center [423, 283] width 36 height 19
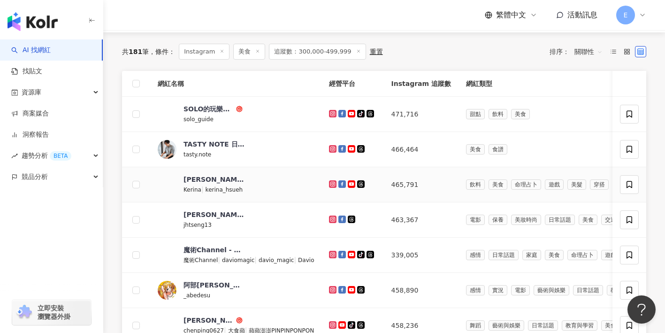
scroll to position [93, 0]
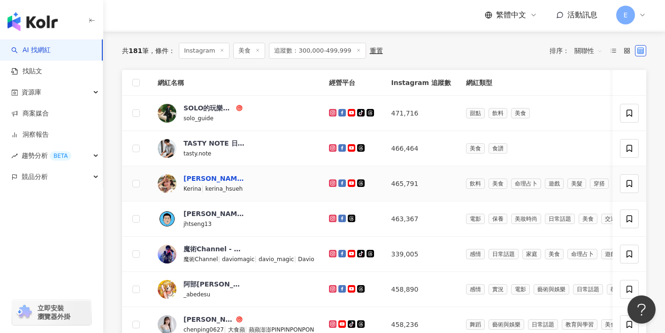
click at [201, 181] on div "薛妞妞" at bounding box center [213, 178] width 61 height 9
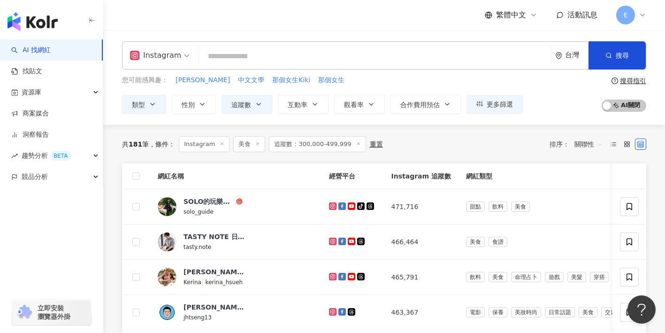
click at [232, 52] on input "search" at bounding box center [375, 56] width 344 height 18
paste input "**********"
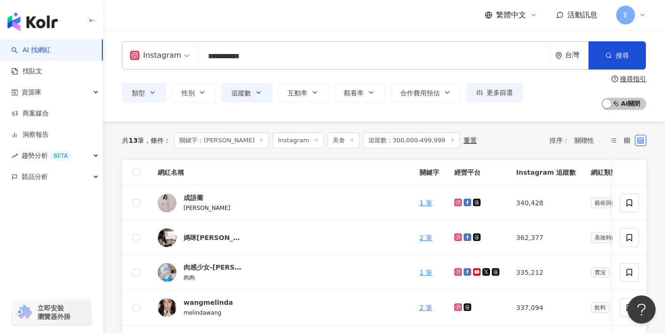
click at [259, 52] on input "**********" at bounding box center [375, 56] width 344 height 18
type input "**********"
click at [463, 138] on div "重置" at bounding box center [469, 141] width 13 height 8
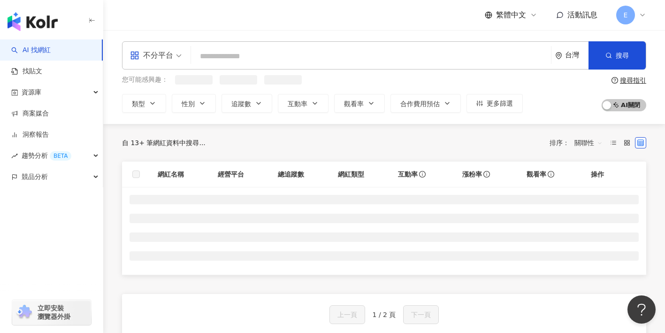
click at [347, 67] on div "不分平台 台灣 搜尋 loading 搜尋名稱、敘述、貼文含有關鍵字 “ 陳彥婷 Tiffany ” 的網紅" at bounding box center [384, 55] width 524 height 28
click at [340, 50] on input "search" at bounding box center [371, 56] width 352 height 18
paste input "**********"
type input "**********"
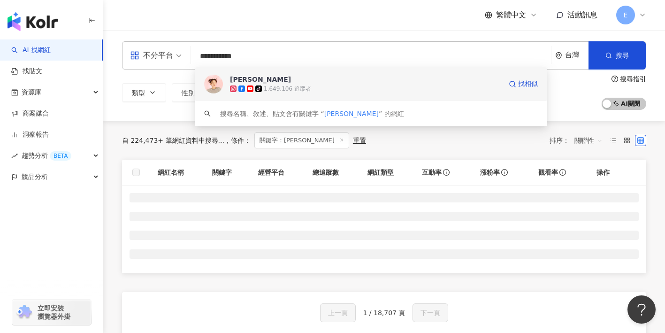
click at [243, 77] on div "陳彥婷 tiffany" at bounding box center [260, 79] width 61 height 9
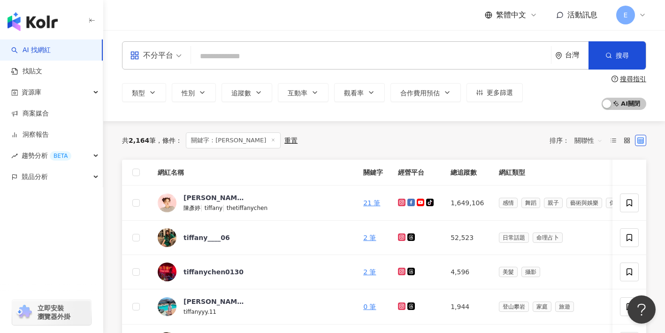
click at [232, 53] on input "search" at bounding box center [371, 56] width 352 height 18
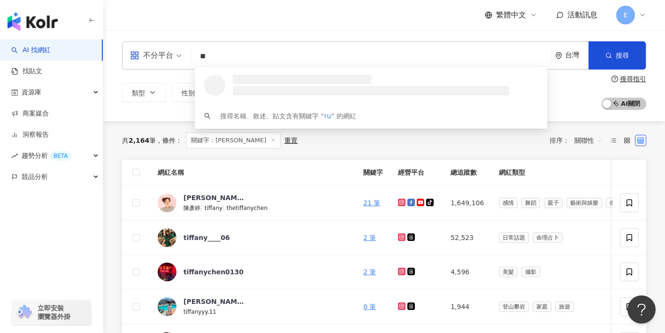
type input "*"
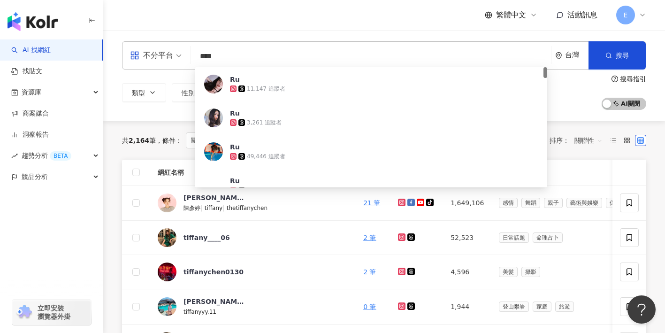
type input "****"
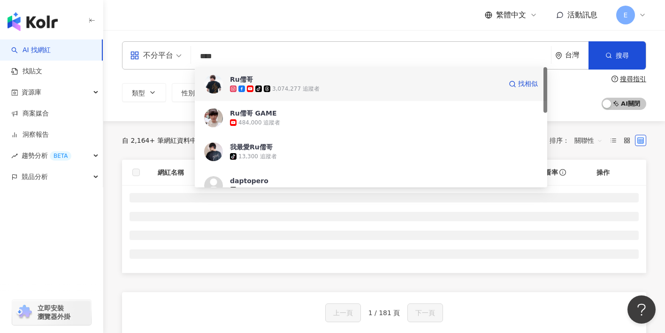
click at [219, 83] on img at bounding box center [213, 84] width 19 height 19
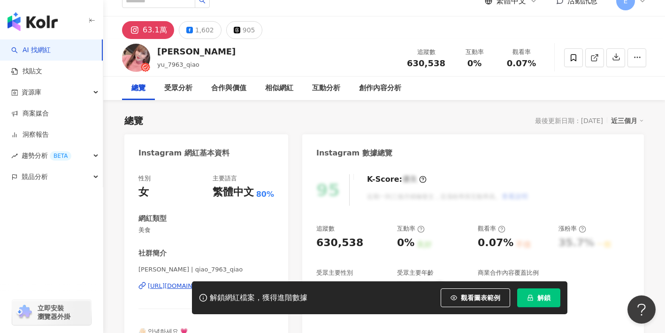
scroll to position [54, 0]
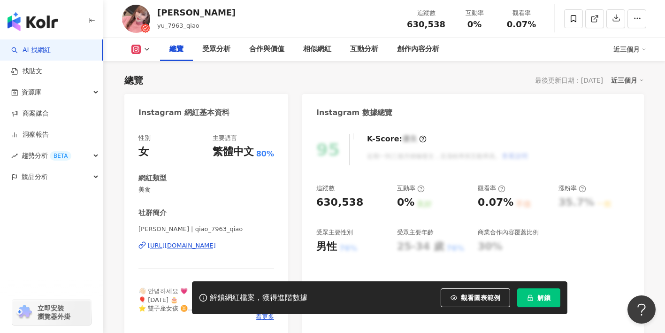
click at [183, 249] on div "[URL][DOMAIN_NAME]" at bounding box center [182, 245] width 68 height 8
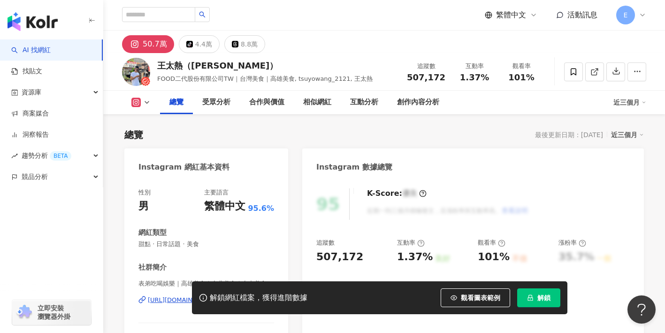
scroll to position [73, 0]
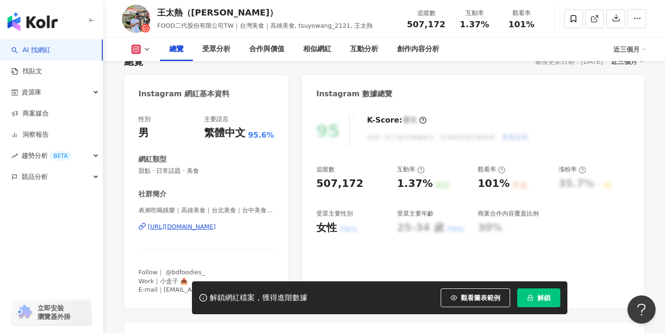
click at [215, 227] on div "[URL][DOMAIN_NAME]" at bounding box center [182, 226] width 68 height 8
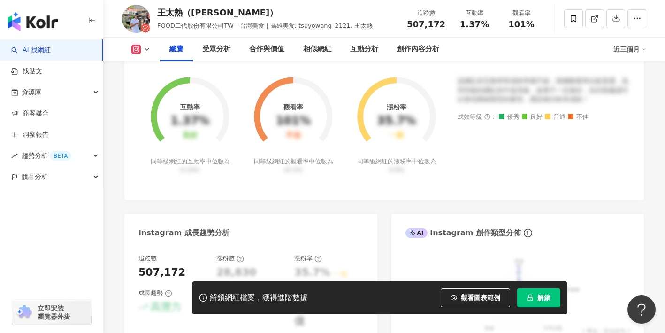
scroll to position [385, 0]
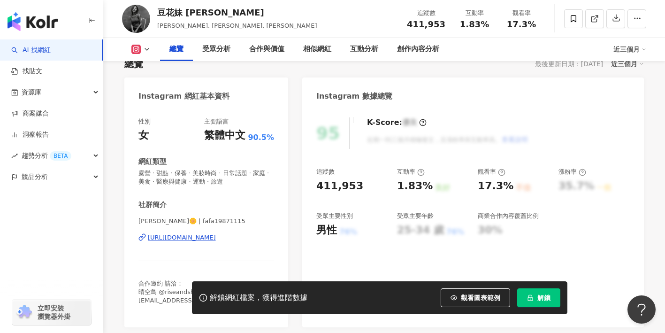
scroll to position [79, 0]
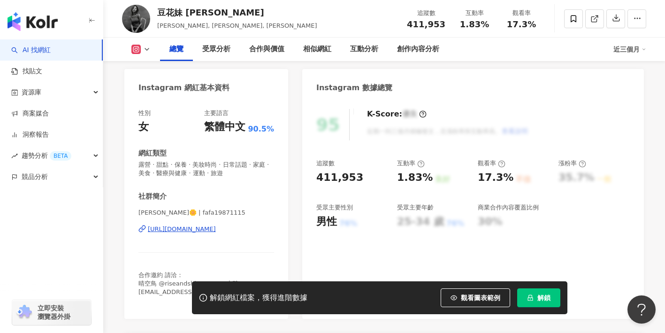
click at [210, 231] on div "[URL][DOMAIN_NAME]" at bounding box center [182, 229] width 68 height 8
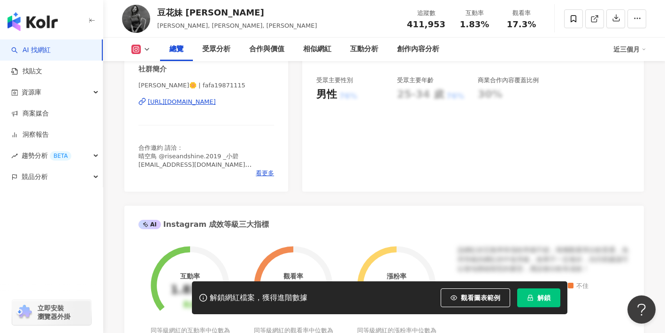
scroll to position [58, 0]
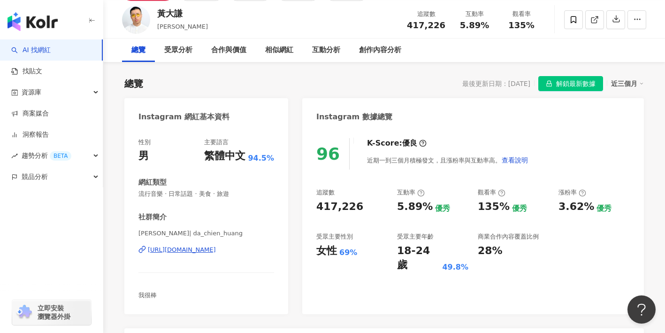
scroll to position [76, 0]
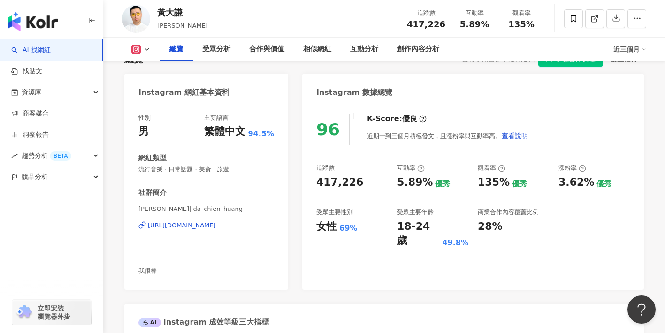
click at [216, 228] on div "https://www.instagram.com/da_chien_huang/" at bounding box center [182, 225] width 68 height 8
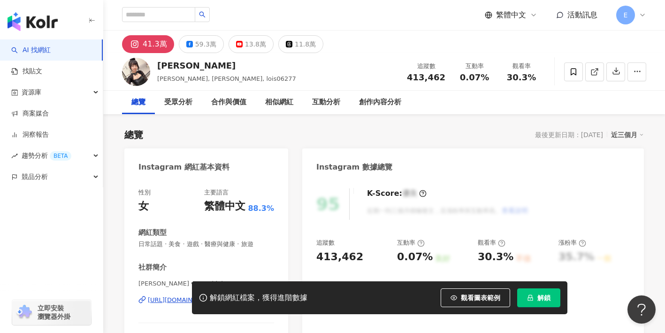
scroll to position [38, 0]
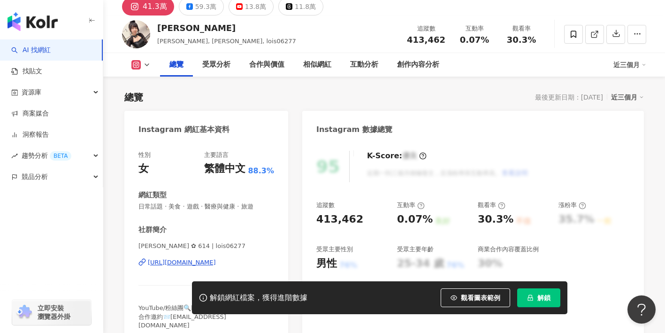
click at [216, 262] on div "https://www.instagram.com/lois06277/" at bounding box center [182, 262] width 68 height 8
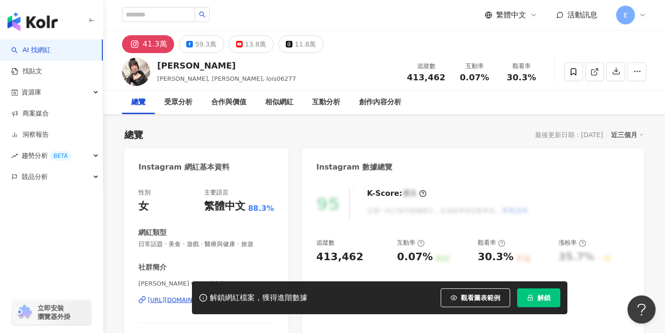
scroll to position [38, 0]
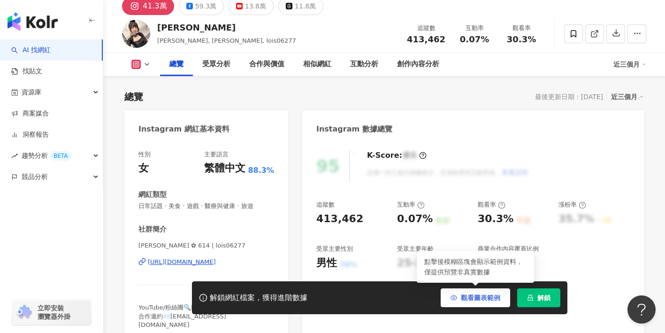
click at [458, 298] on button "觀看圖表範例" at bounding box center [474, 297] width 69 height 19
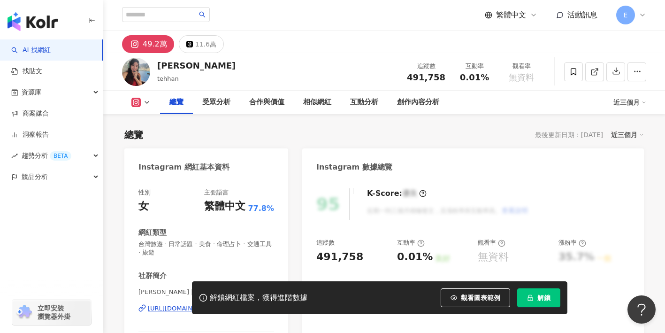
scroll to position [87, 0]
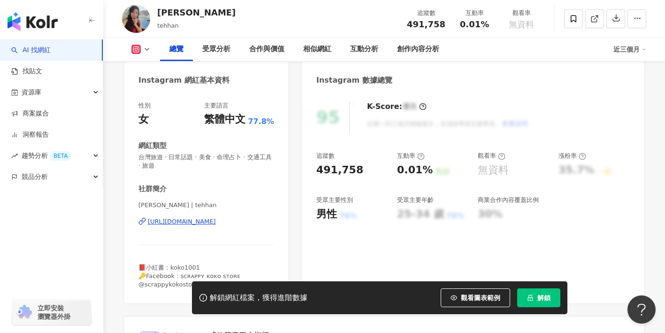
click at [216, 224] on div "https://www.instagram.com/tehhan/" at bounding box center [182, 221] width 68 height 8
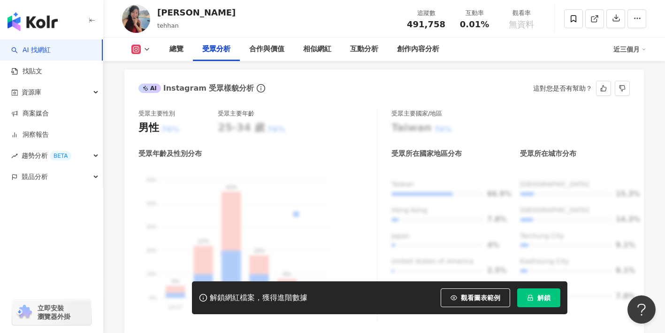
scroll to position [845, 0]
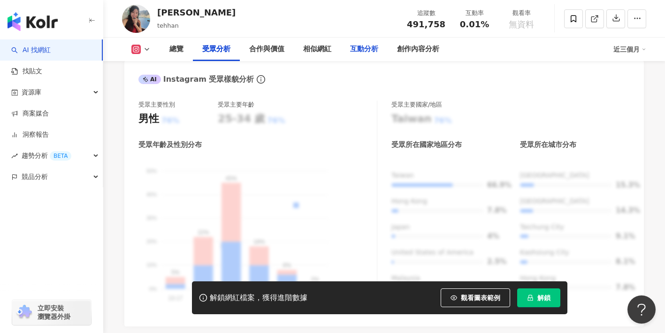
click at [362, 46] on div "互動分析" at bounding box center [364, 49] width 28 height 11
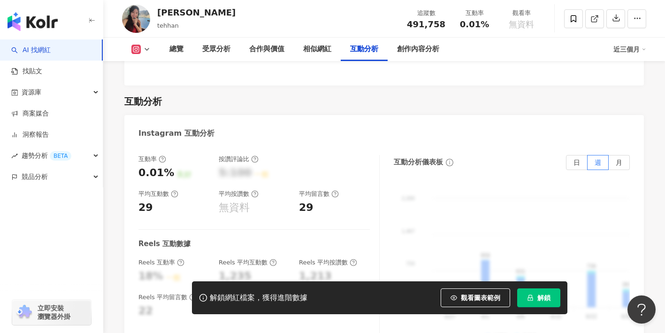
scroll to position [1899, 0]
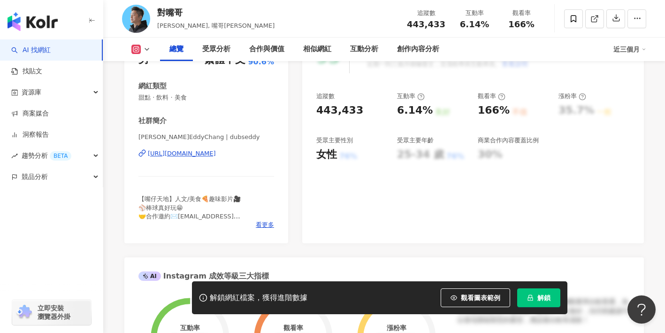
click at [200, 152] on div "[URL][DOMAIN_NAME]" at bounding box center [182, 153] width 68 height 8
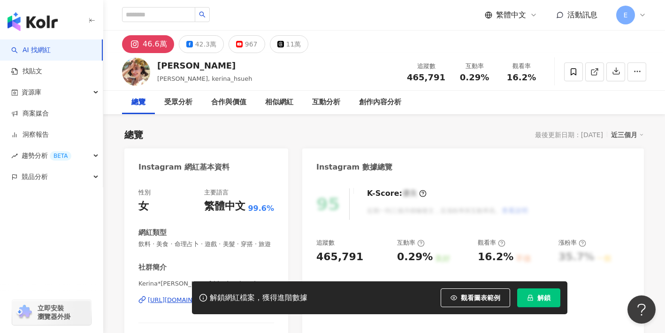
click at [185, 296] on div "https://www.instagram.com/kerina_hsueh/" at bounding box center [182, 300] width 68 height 8
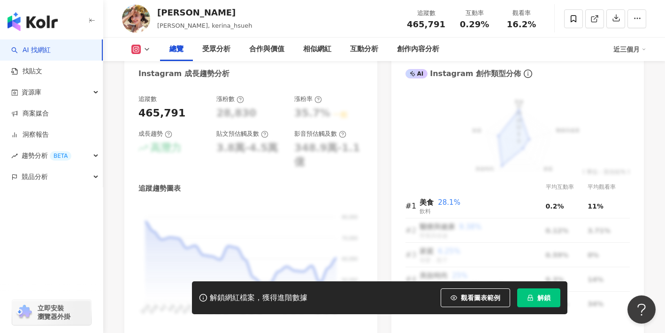
scroll to position [520, 0]
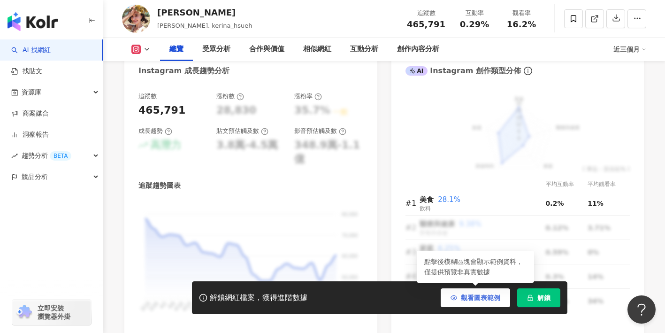
click at [449, 298] on button "觀看圖表範例" at bounding box center [474, 297] width 69 height 19
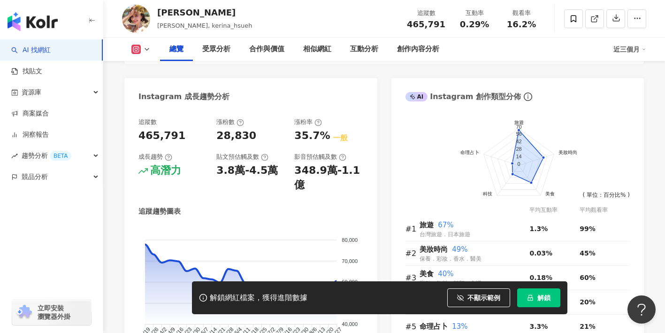
scroll to position [525, 0]
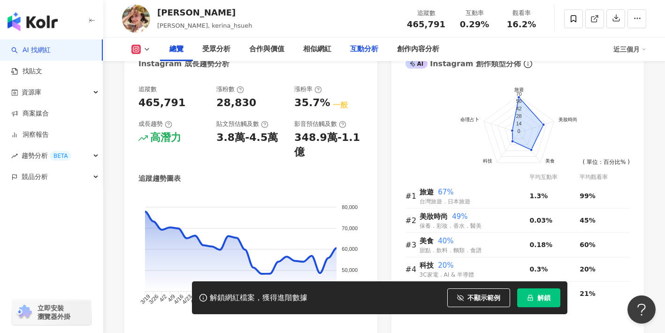
click at [366, 48] on div "互動分析" at bounding box center [364, 49] width 28 height 11
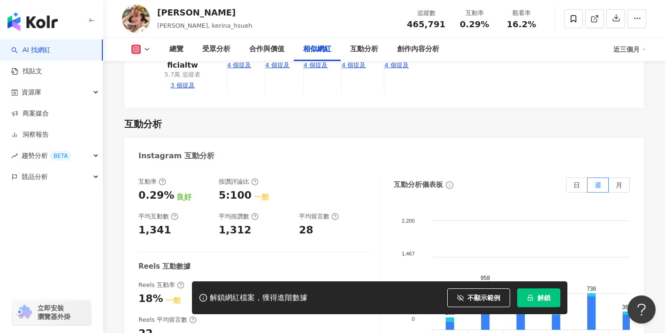
scroll to position [1760, 0]
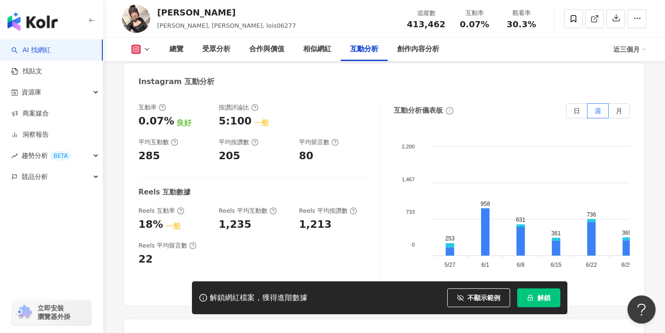
scroll to position [1880, 0]
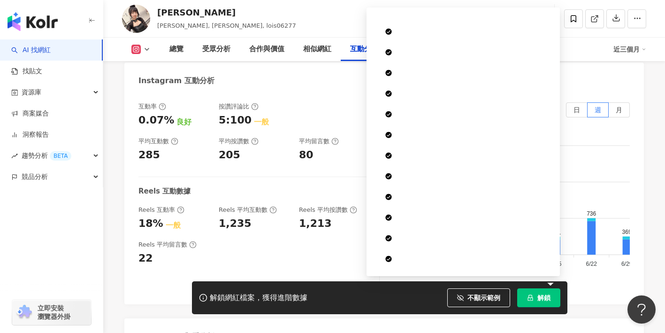
click at [547, 296] on span "解鎖" at bounding box center [543, 298] width 13 height 8
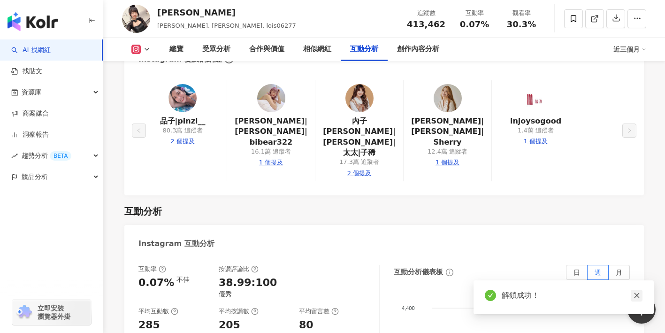
scroll to position [1912, 0]
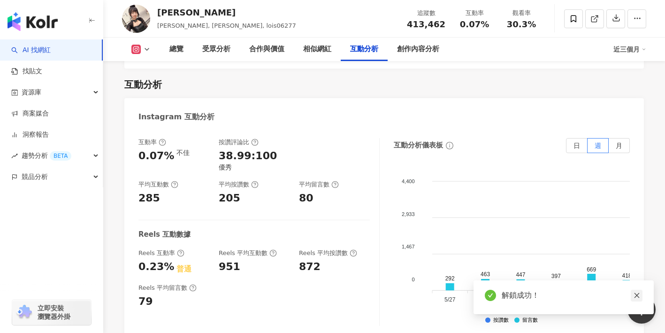
click at [632, 296] on link at bounding box center [636, 295] width 12 height 12
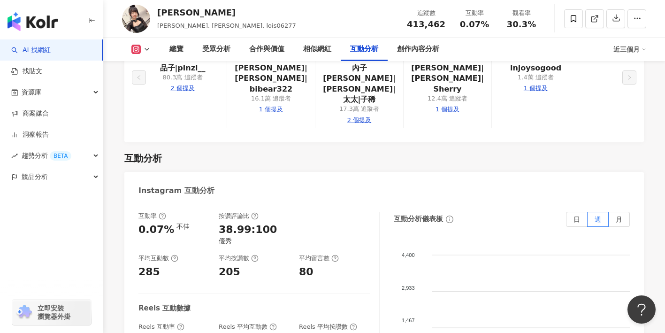
scroll to position [1837, 0]
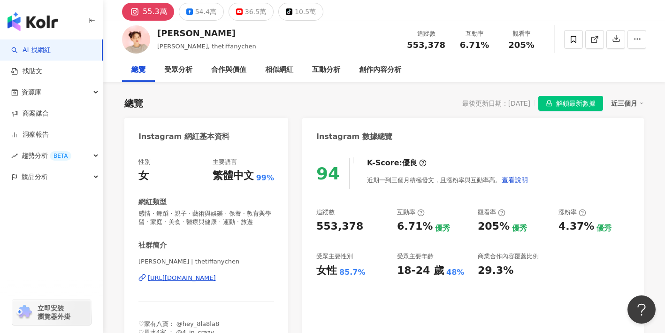
scroll to position [27, 0]
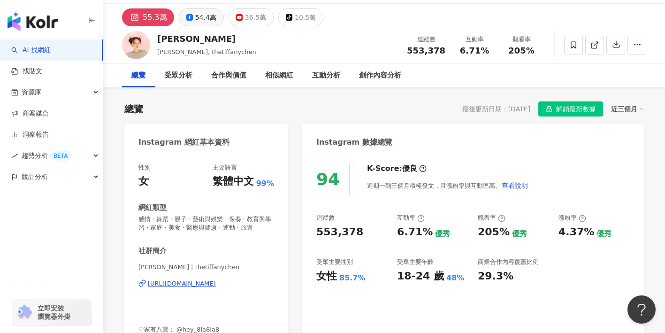
click at [191, 18] on button "54.4萬" at bounding box center [201, 17] width 45 height 18
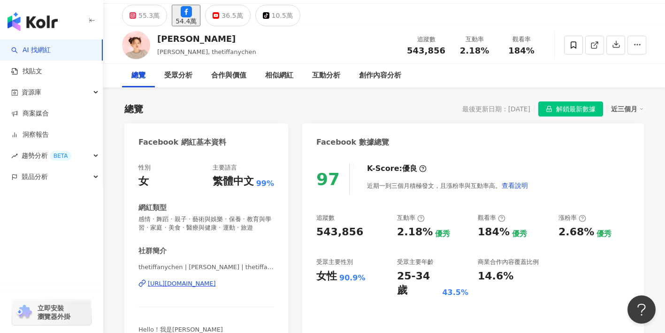
click at [216, 288] on div "[URL][DOMAIN_NAME]" at bounding box center [182, 283] width 68 height 8
click at [243, 19] on div "36.5萬" at bounding box center [231, 15] width 21 height 13
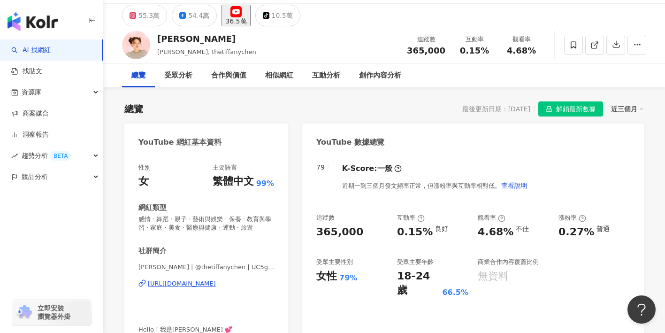
click at [216, 288] on div "[URL][DOMAIN_NAME]" at bounding box center [182, 283] width 68 height 8
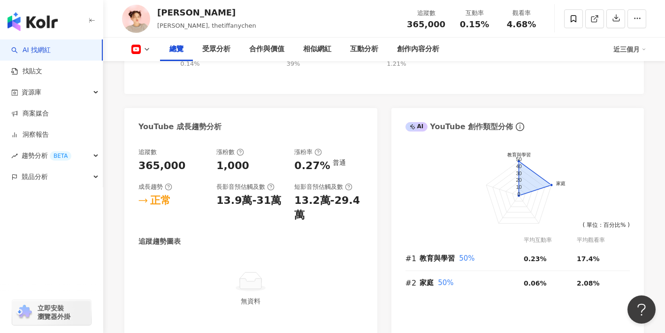
scroll to position [521, 0]
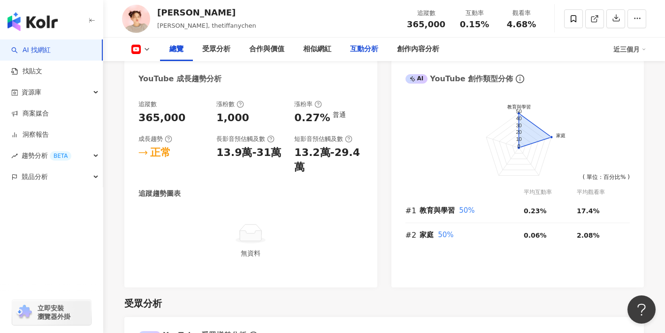
click at [355, 49] on div "互動分析" at bounding box center [364, 49] width 28 height 11
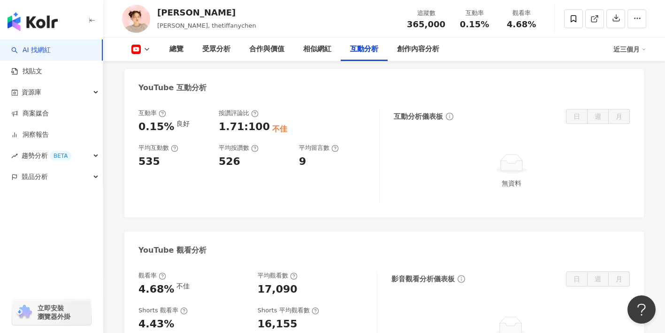
scroll to position [1467, 0]
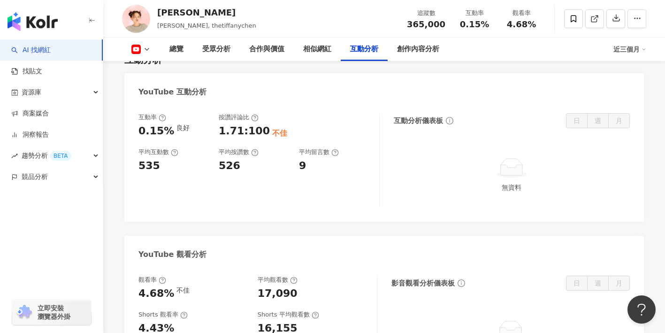
click at [146, 52] on icon at bounding box center [147, 50] width 8 height 8
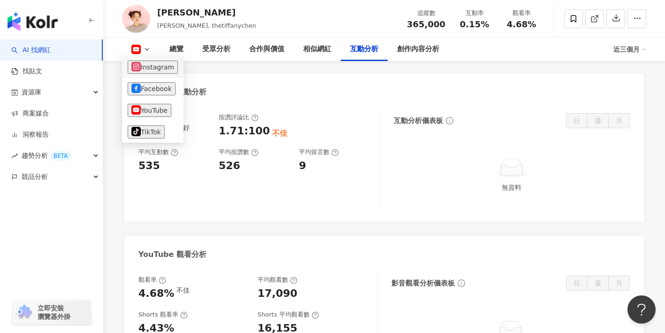
click at [154, 74] on li "Instagram" at bounding box center [152, 67] width 61 height 22
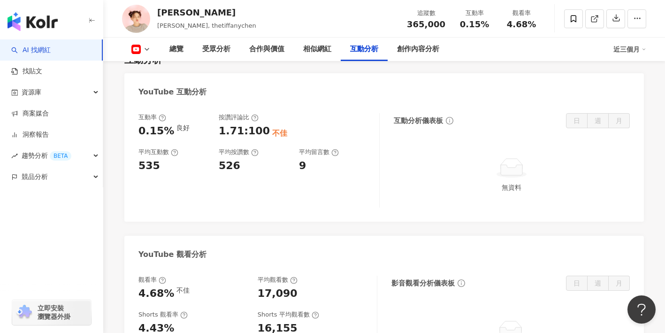
click at [146, 45] on button at bounding box center [141, 49] width 38 height 9
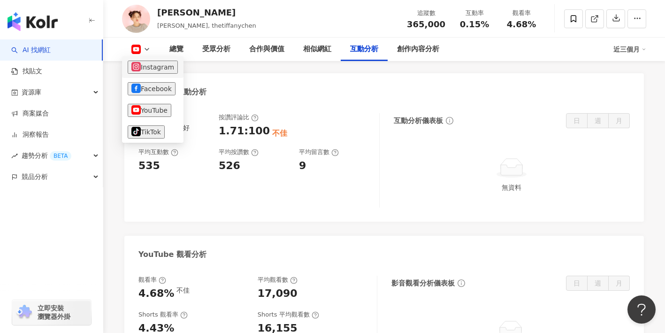
click at [147, 66] on button "Instagram" at bounding box center [153, 67] width 50 height 13
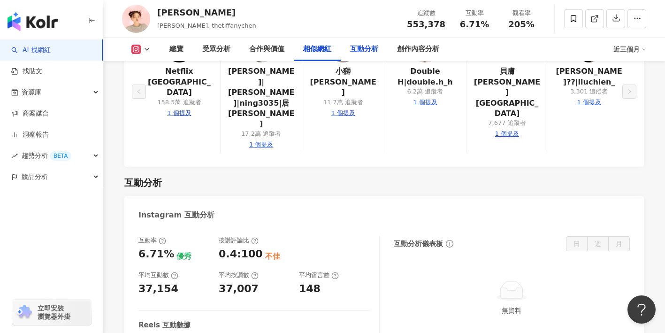
click at [359, 48] on div "互動分析" at bounding box center [364, 49] width 28 height 11
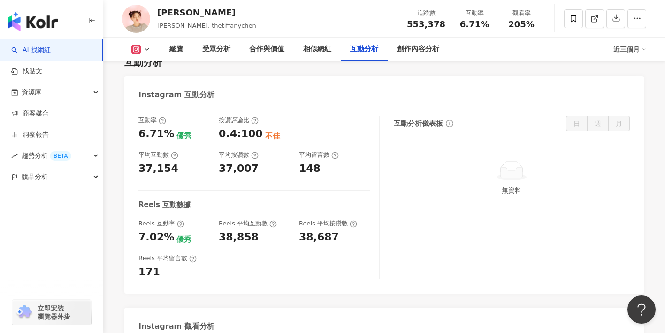
scroll to position [1907, 0]
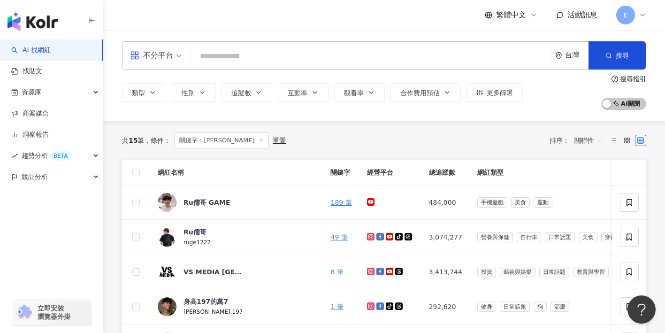
click at [241, 53] on input "search" at bounding box center [371, 56] width 352 height 18
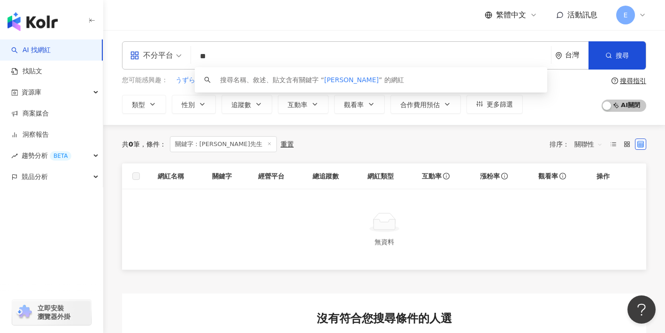
type input "*"
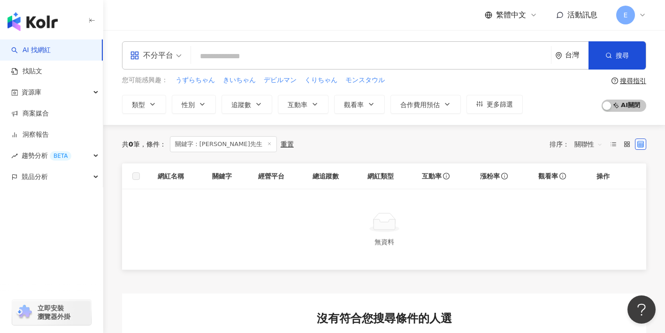
click at [412, 151] on div "共 0 筆 條件 ： 關鍵字：[PERSON_NAME]先生 重置 排序： 關聯性" at bounding box center [384, 144] width 524 height 16
